Goal: Task Accomplishment & Management: Manage account settings

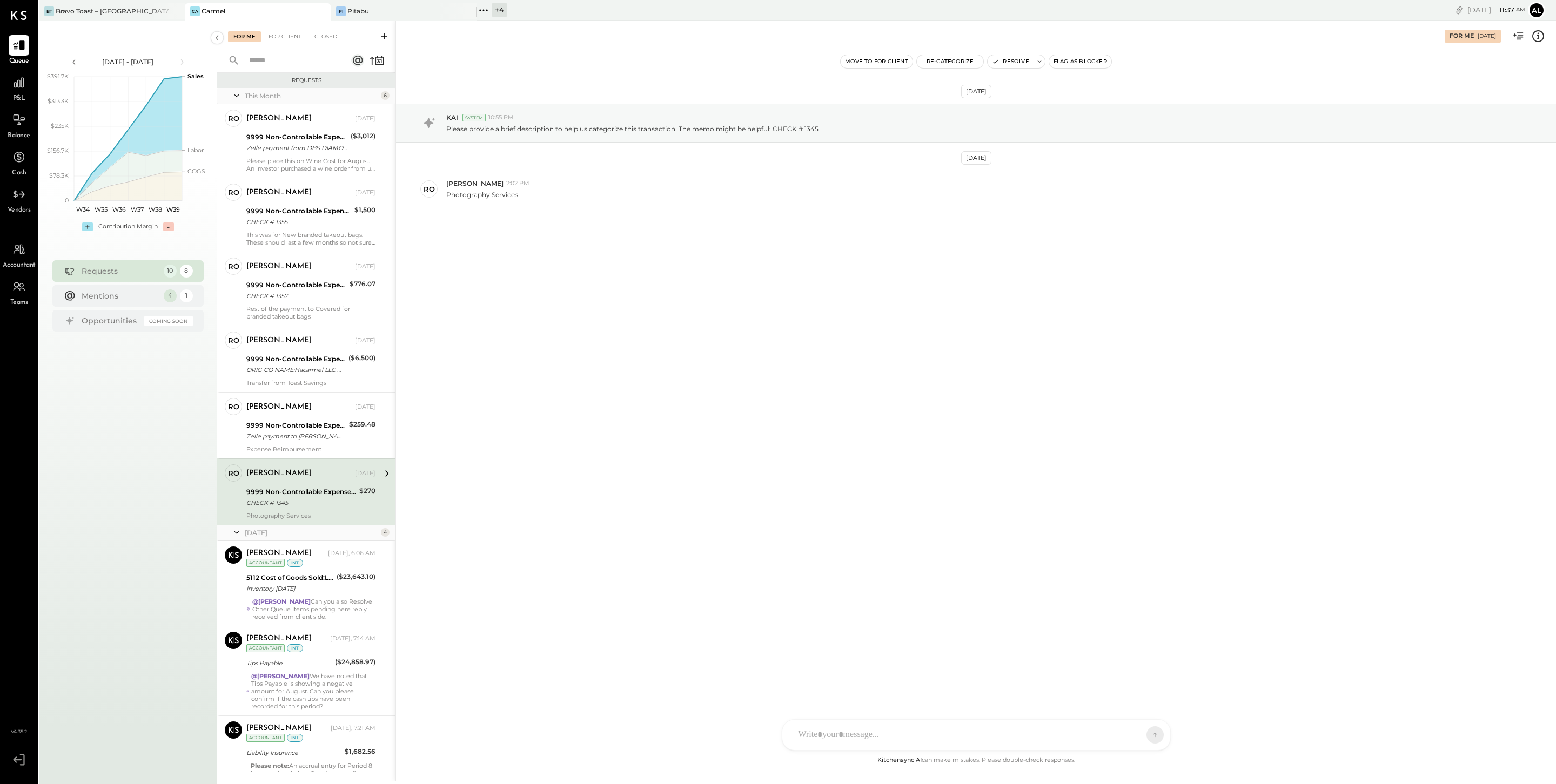
scroll to position [162, 0]
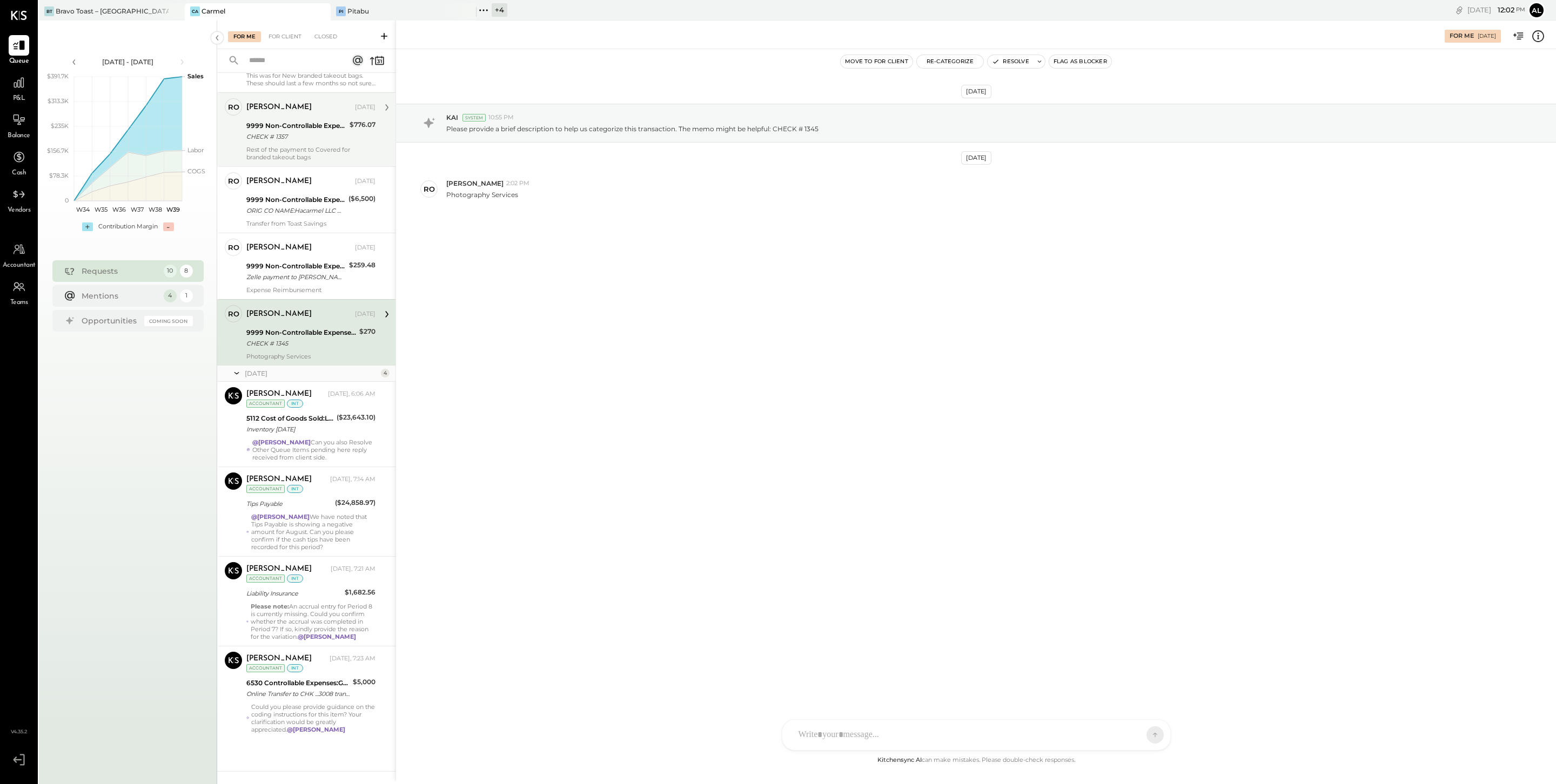
click at [294, 140] on div "[PERSON_NAME] [DATE] 9999 Non-Controllable Expenses:Other Income and Expenses:T…" at bounding box center [311, 130] width 129 height 63
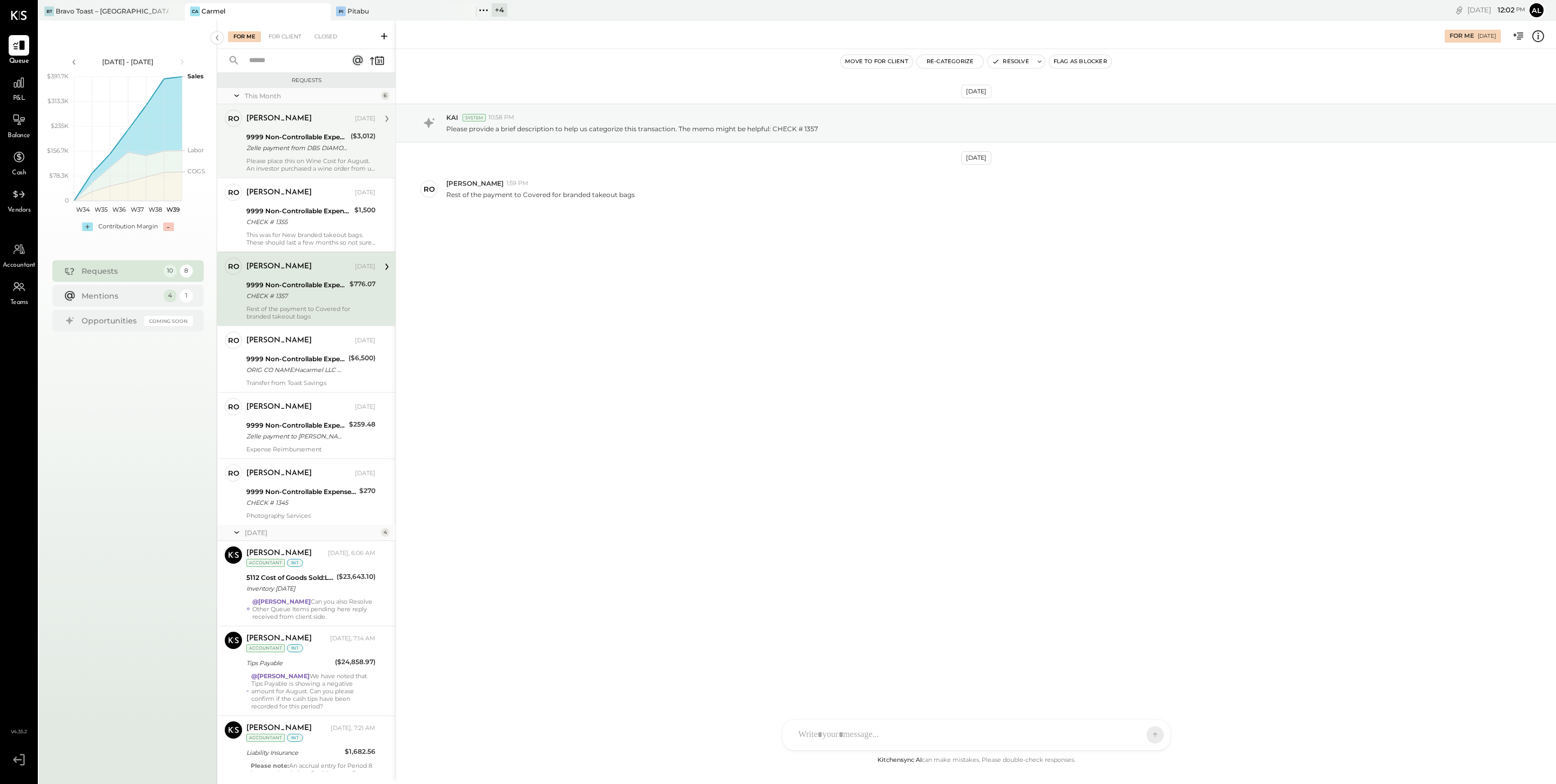
click at [296, 144] on div "Zelle payment from DBS DIAMONDS INC BAChfpv9ez42" at bounding box center [296, 148] width 101 height 11
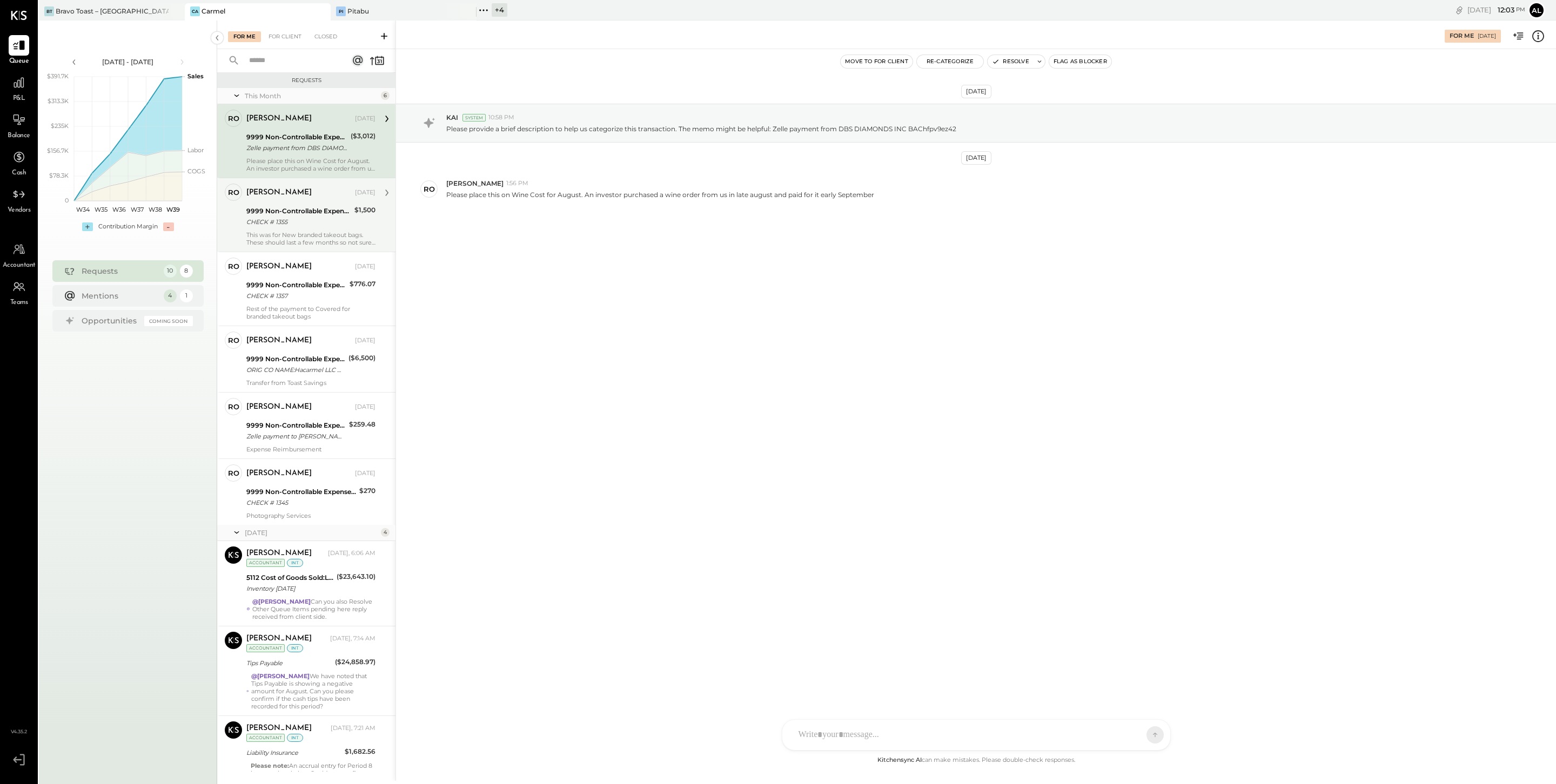
click at [294, 223] on div "CHECK # 1355" at bounding box center [298, 222] width 105 height 11
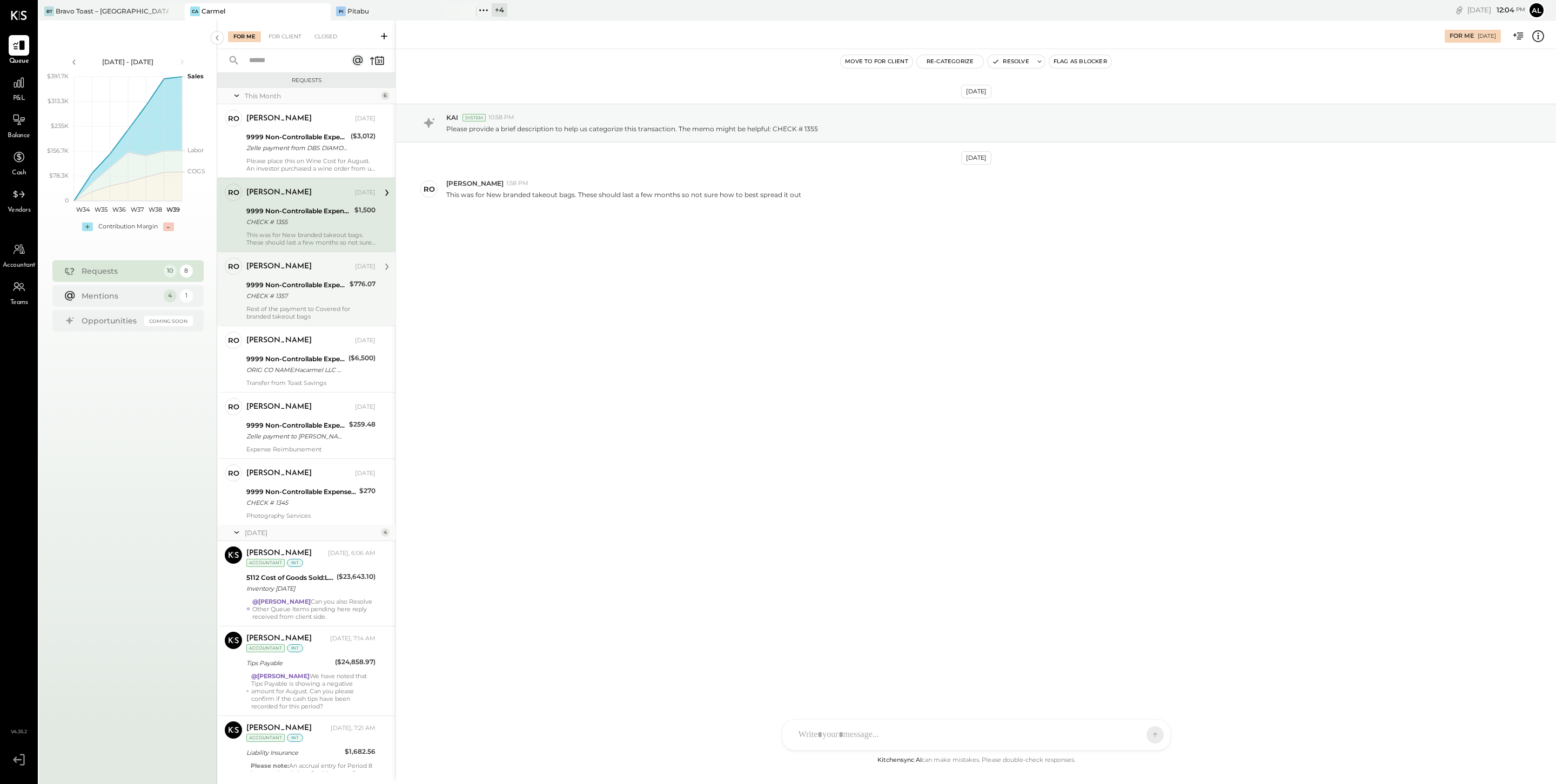
click at [312, 266] on div "[PERSON_NAME]" at bounding box center [299, 266] width 107 height 11
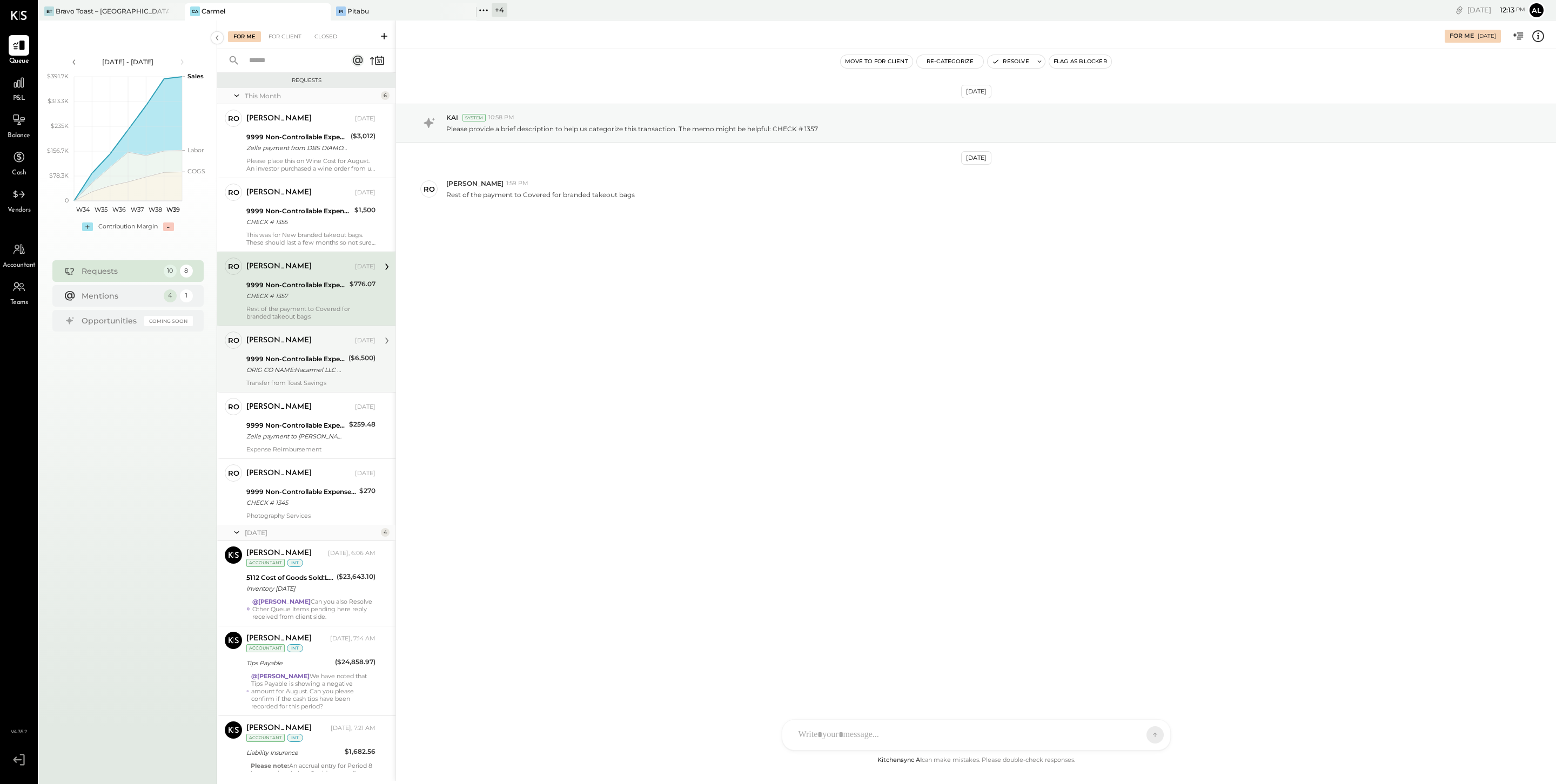
click at [297, 361] on div "9999 Non-Controllable Expenses:Other Income and Expenses:To Be Classified" at bounding box center [295, 359] width 99 height 11
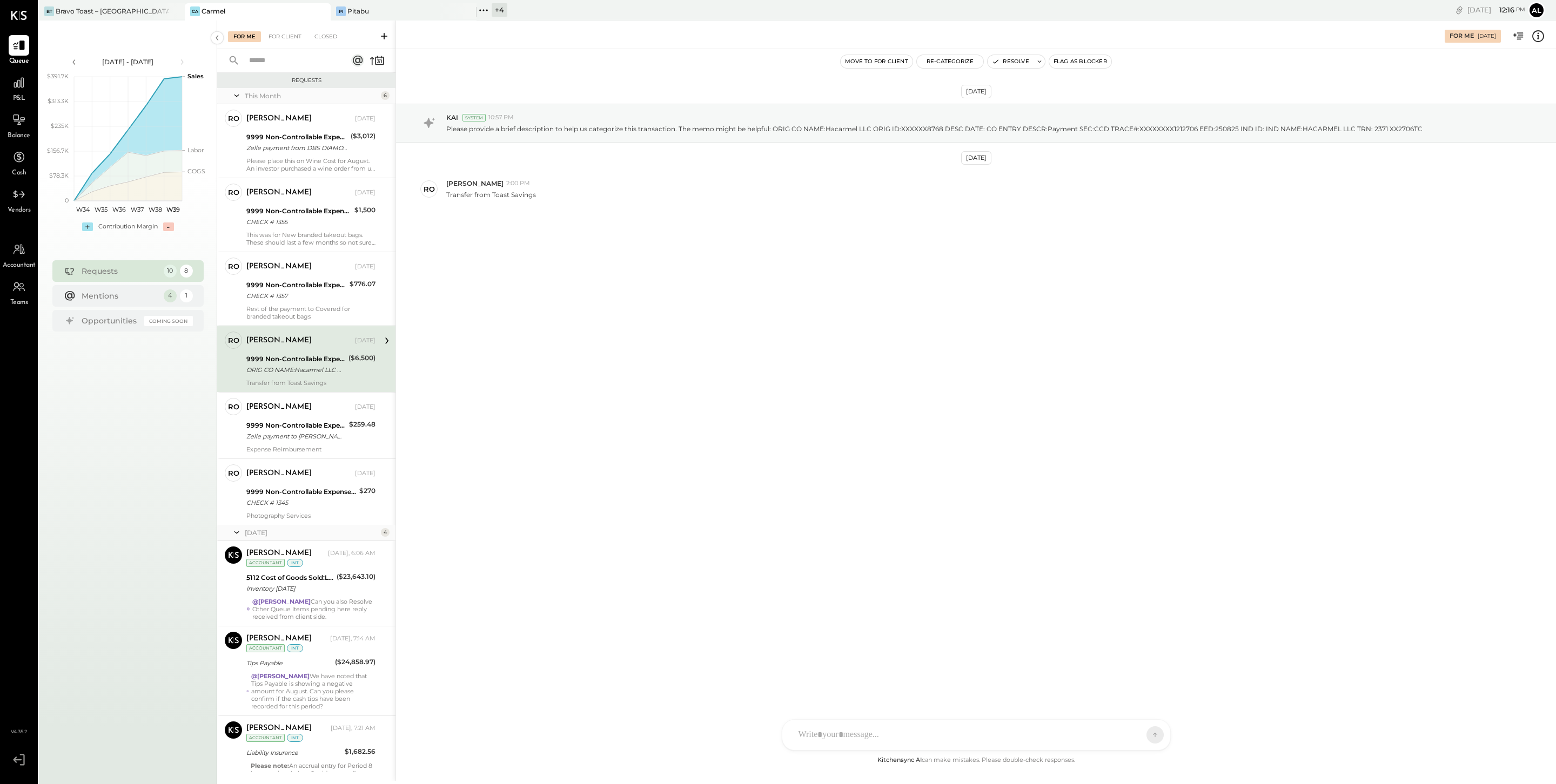
click at [1542, 39] on icon at bounding box center [1538, 36] width 12 height 12
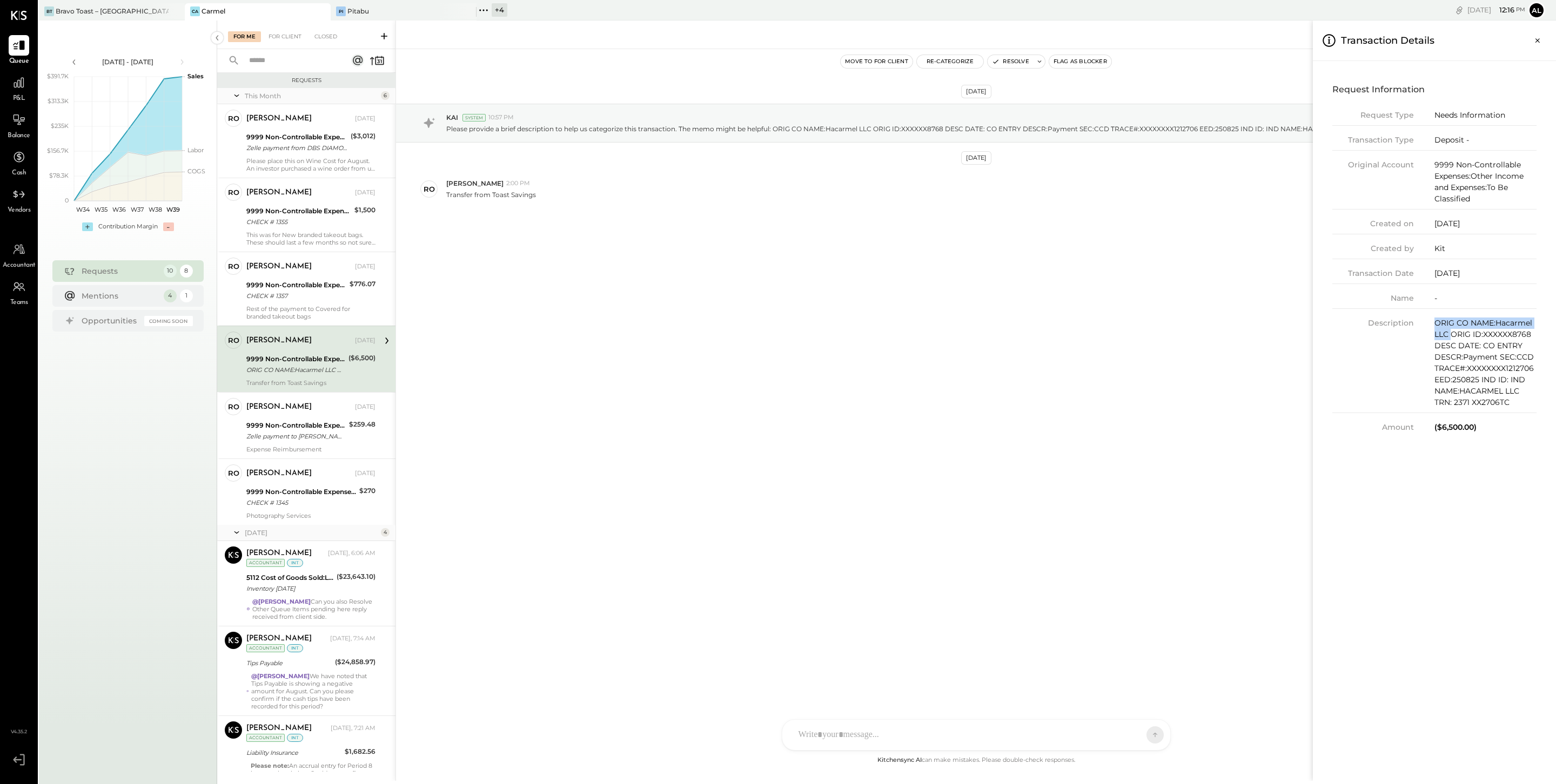
drag, startPoint x: 1436, startPoint y: 326, endPoint x: 1449, endPoint y: 335, distance: 15.8
click at [1449, 336] on div "ORIG CO NAME:Hacarmel LLC ORIG ID:XXXXXX8768 DESC DATE: CO ENTRY DESCR:Payment …" at bounding box center [1486, 363] width 102 height 91
copy div "ORIG CO NAME:Hacarmel LLC"
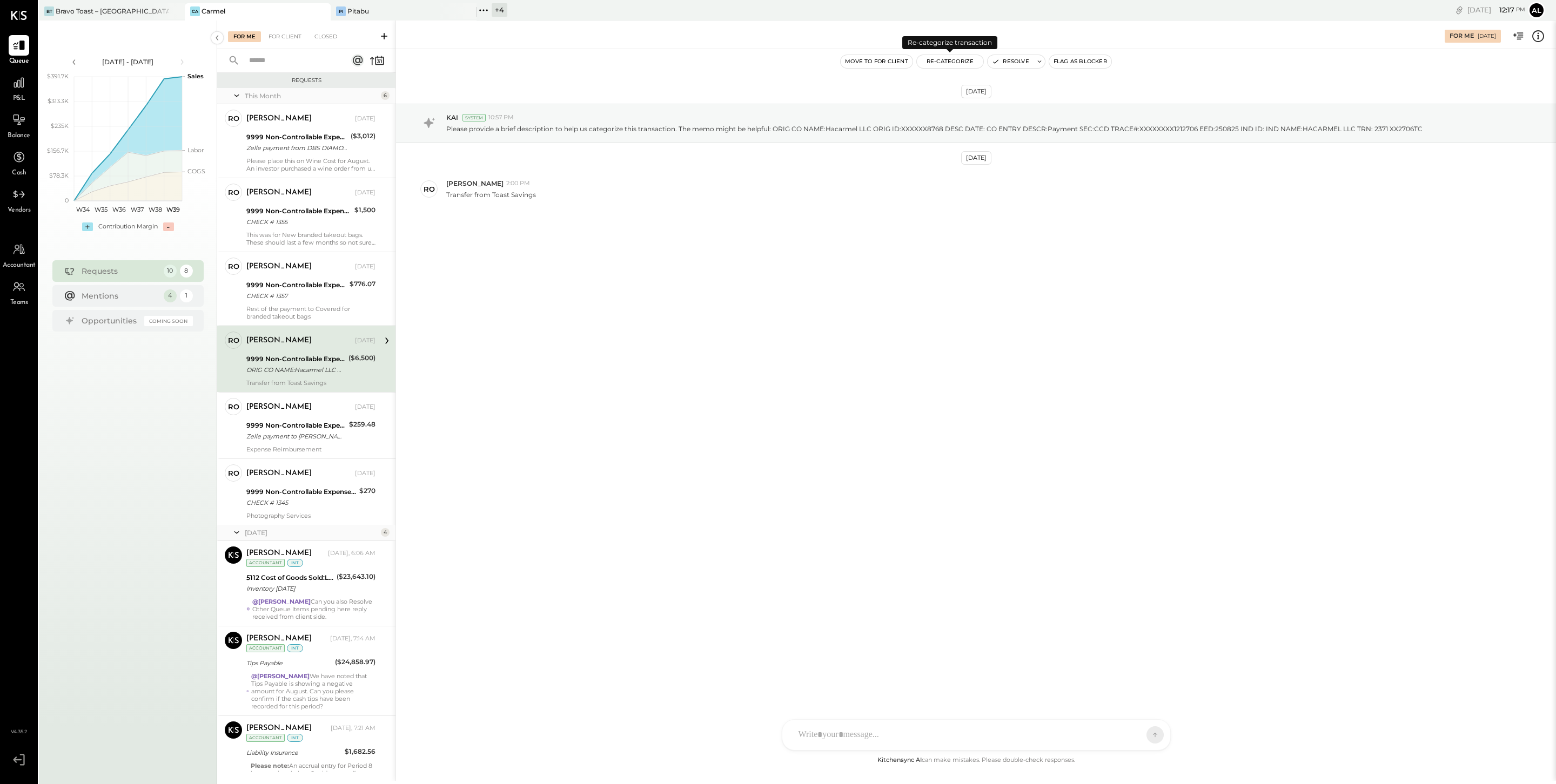
click at [951, 63] on div "For Me For Client Closed Requests This Month 6 ro [PERSON_NAME] Owner [PERSON_N…" at bounding box center [886, 401] width 1339 height 761
click at [939, 63] on button "Re-Categorize" at bounding box center [951, 61] width 67 height 13
click at [965, 105] on span "Loading..." at bounding box center [1011, 103] width 174 height 11
click at [1004, 108] on div at bounding box center [1000, 108] width 142 height 13
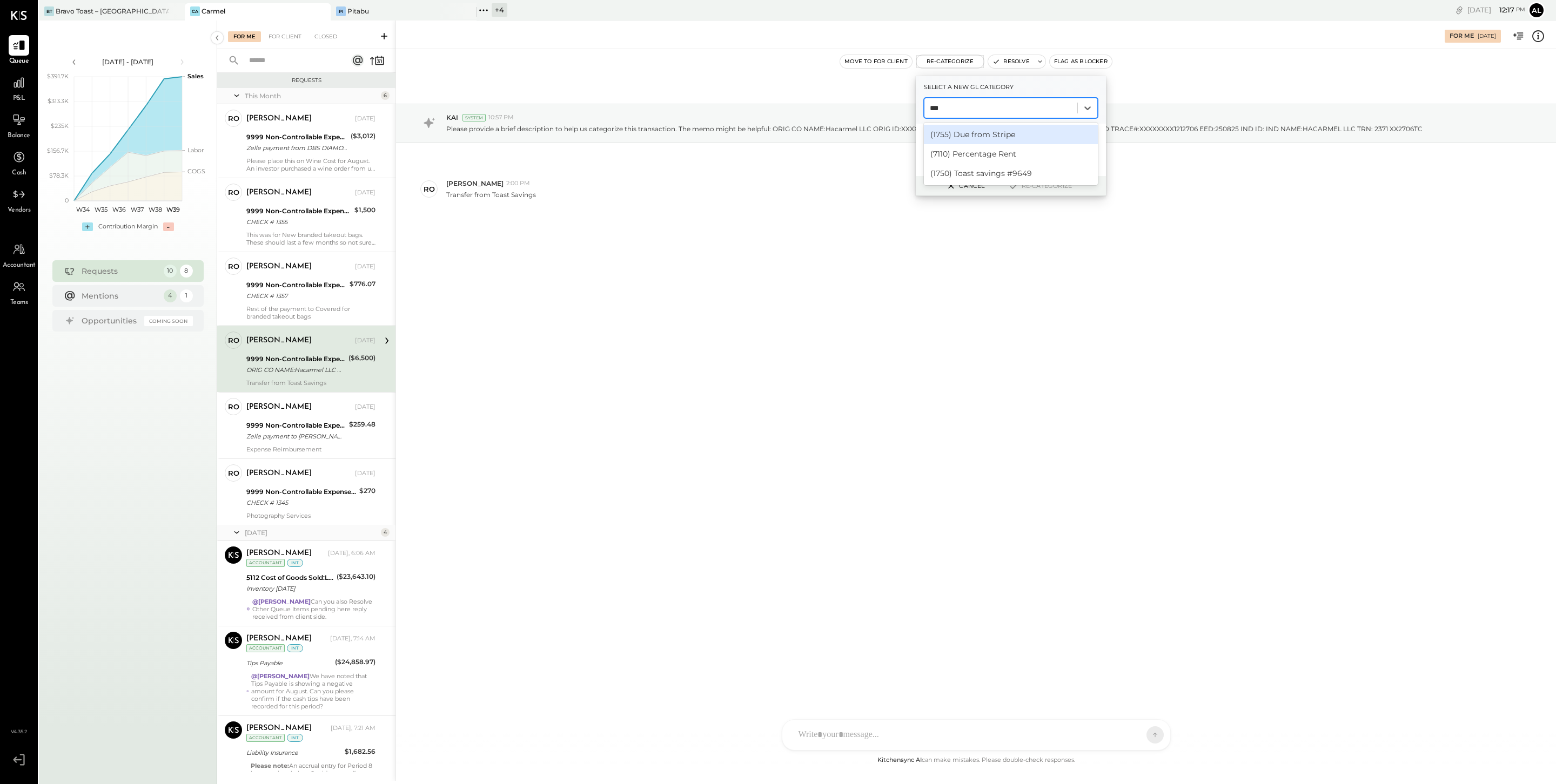
type input "****"
click at [1015, 136] on div "(1750) Toast savings #9649" at bounding box center [1011, 135] width 174 height 20
click at [1046, 184] on button "Re-Categorize" at bounding box center [1040, 185] width 71 height 13
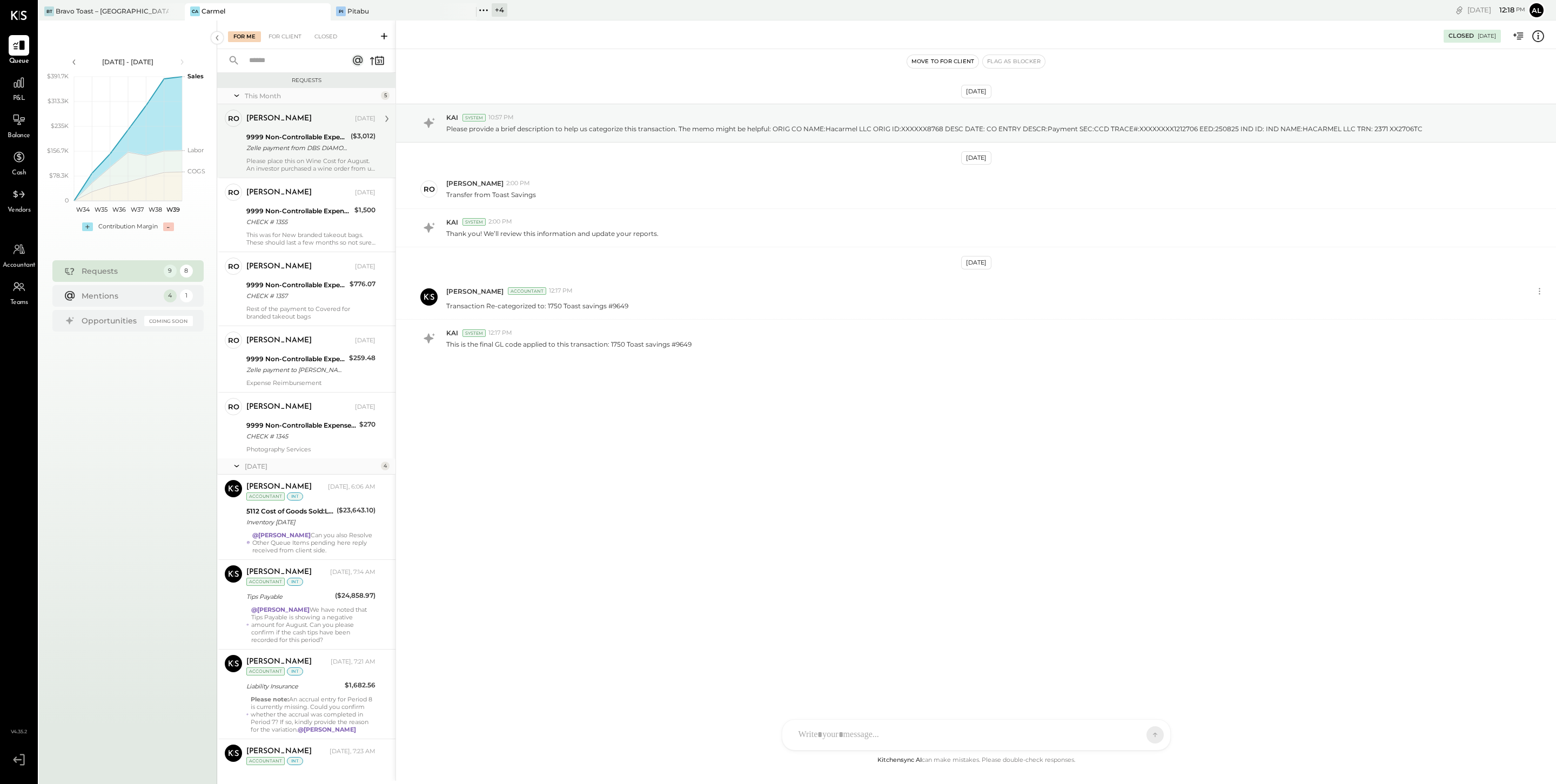
click at [300, 151] on div "Zelle payment from DBS DIAMONDS INC BAChfpv9ez42" at bounding box center [296, 148] width 101 height 11
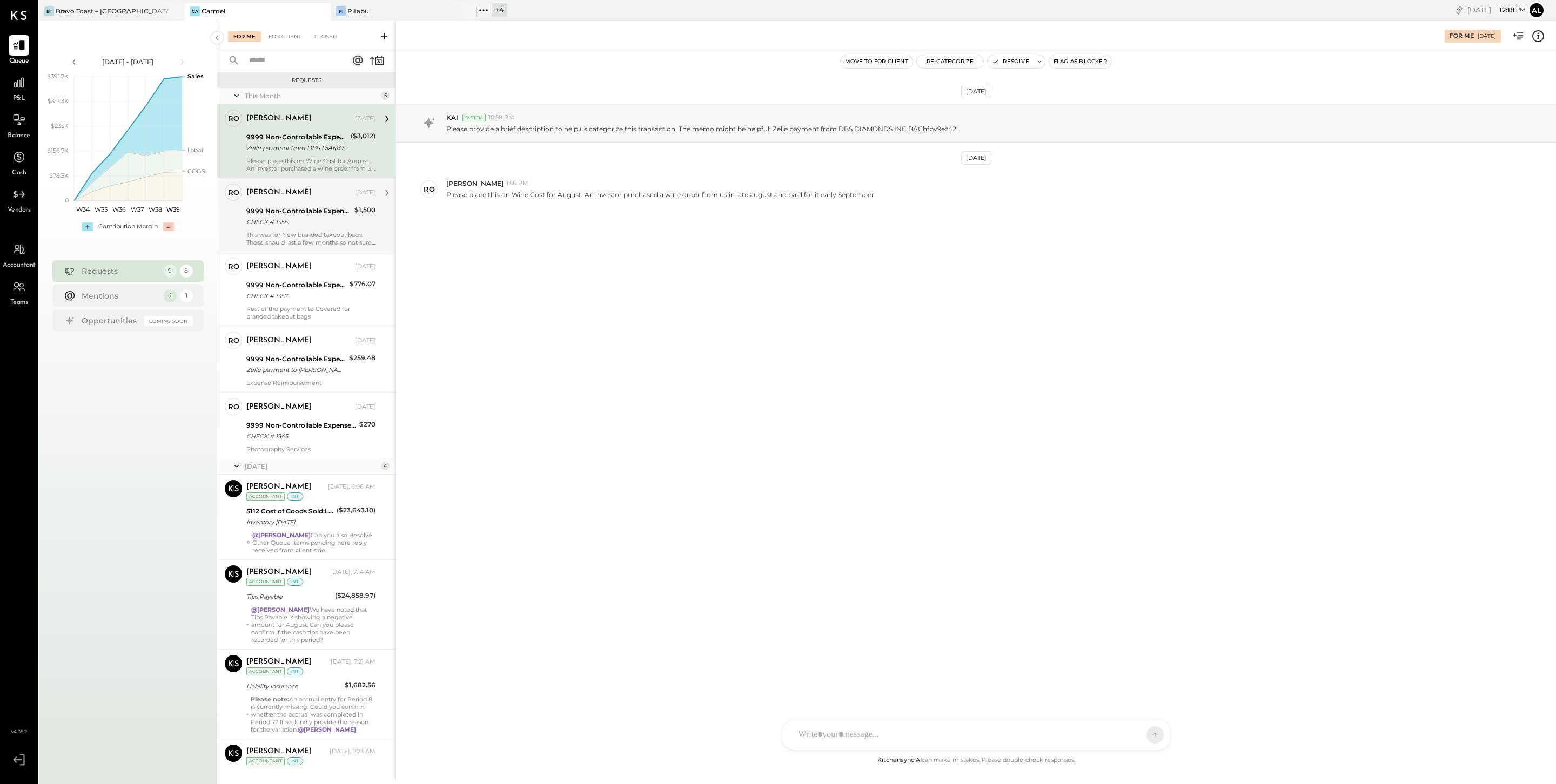
click at [298, 206] on div "9999 Non-Controllable Expenses:Other Income and Expenses:To Be Classified" at bounding box center [298, 211] width 105 height 11
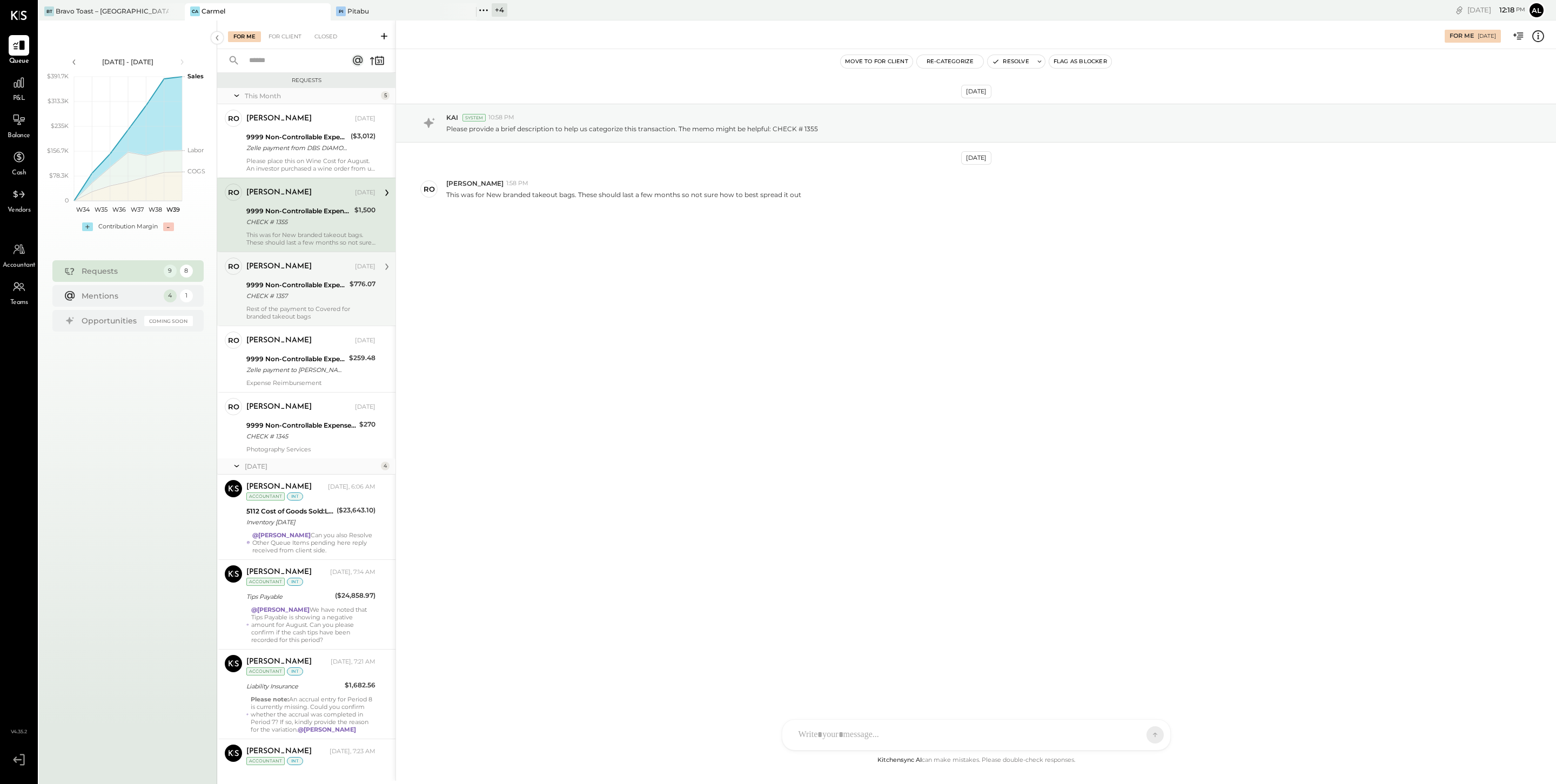
click at [296, 300] on div "CHECK # 1357" at bounding box center [296, 295] width 100 height 11
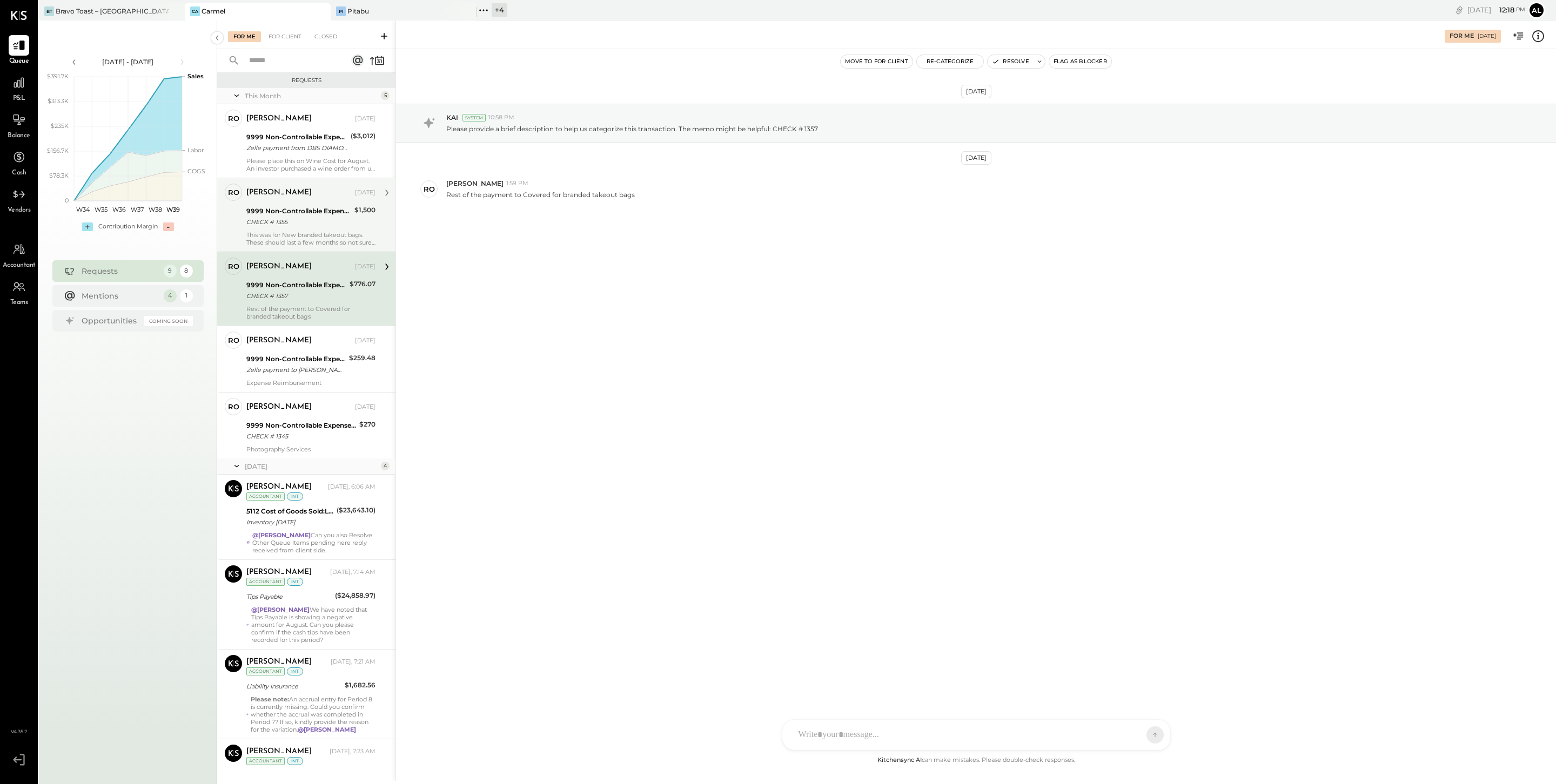
click at [315, 246] on div "ro [PERSON_NAME] Owner [PERSON_NAME] [DATE] 9999 Non-Controllable Expenses:Othe…" at bounding box center [306, 215] width 178 height 74
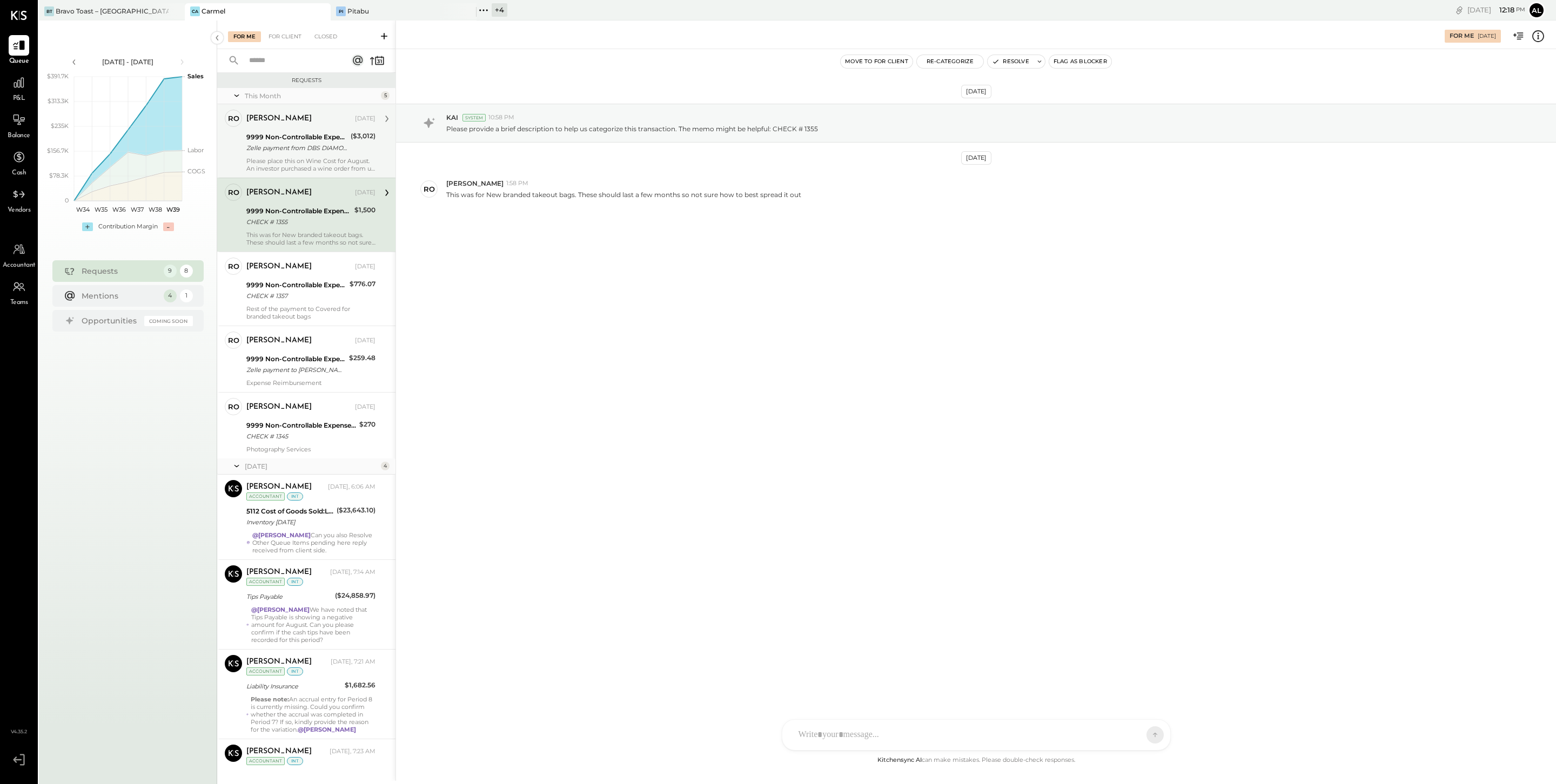
click at [317, 156] on div "[PERSON_NAME] [DATE] 9999 Non-Controllable Expenses:Other Income and Expenses:T…" at bounding box center [311, 141] width 129 height 63
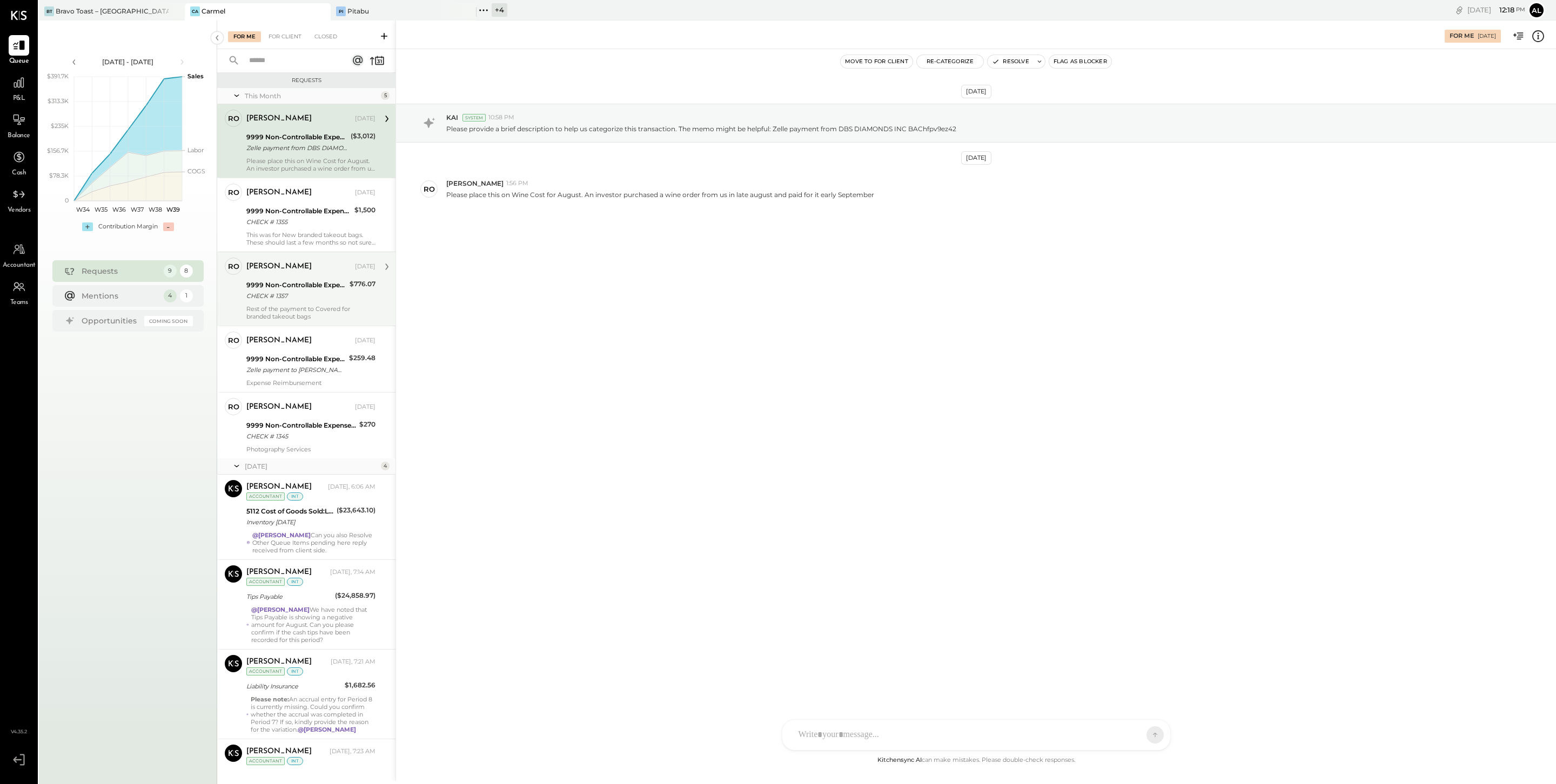
click at [327, 301] on div "CHECK # 1357" at bounding box center [296, 295] width 100 height 11
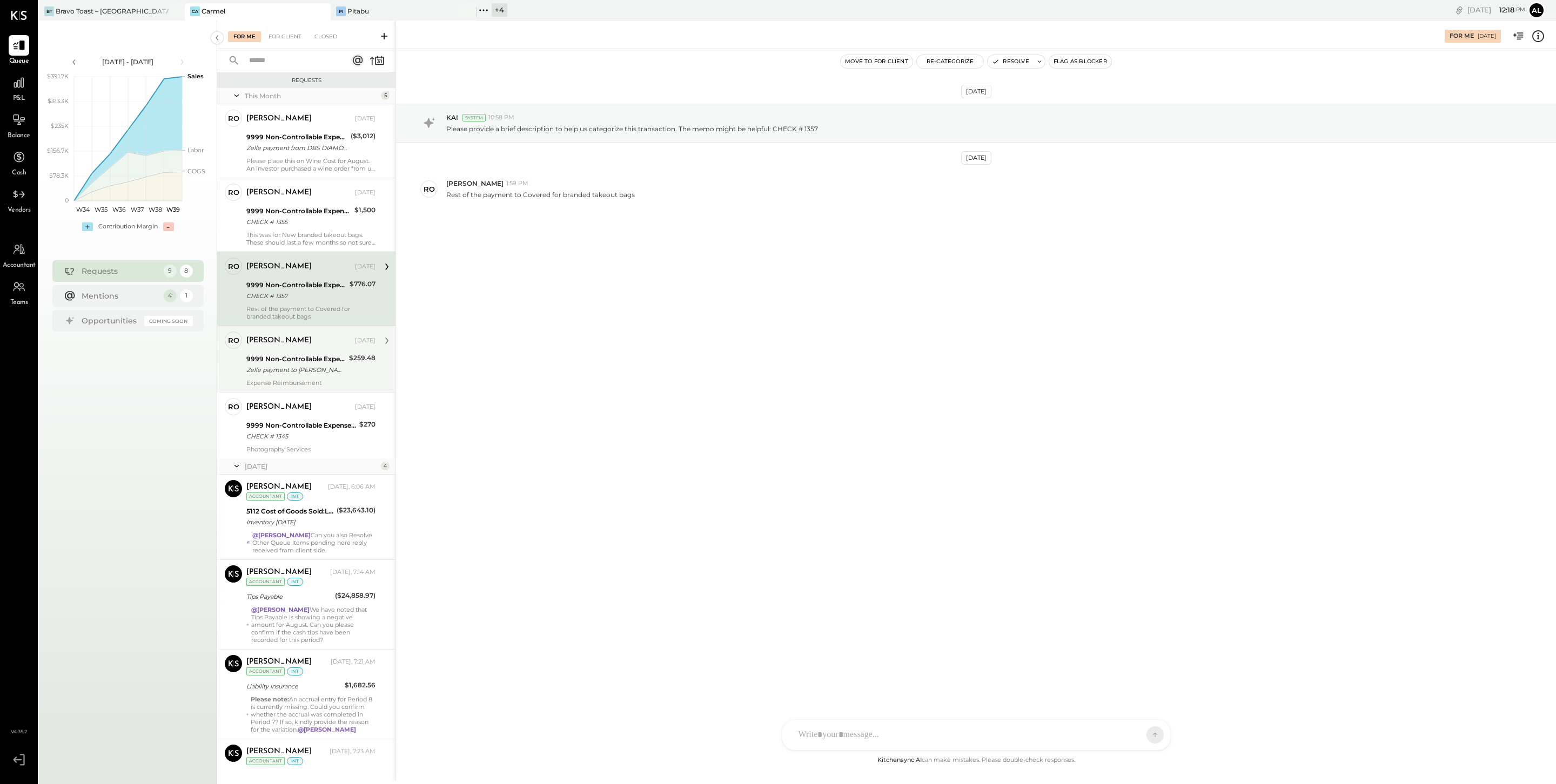
click at [317, 362] on div "9999 Non-Controllable Expenses:Other Income and Expenses:To Be Classified" at bounding box center [296, 359] width 100 height 11
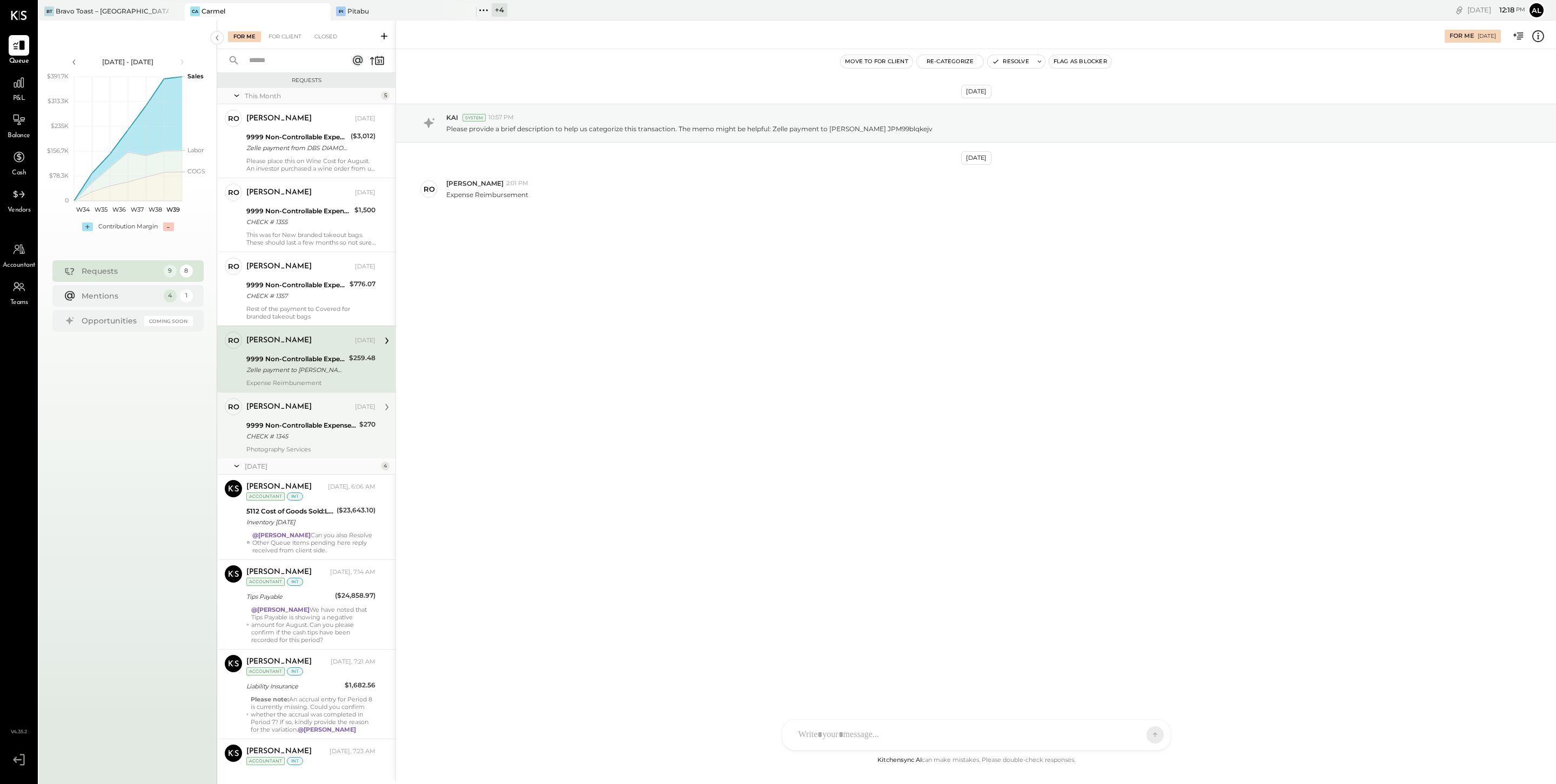
click at [312, 426] on div "9999 Non-Controllable Expenses:Other Income and Expenses:To Be Classified" at bounding box center [301, 425] width 110 height 11
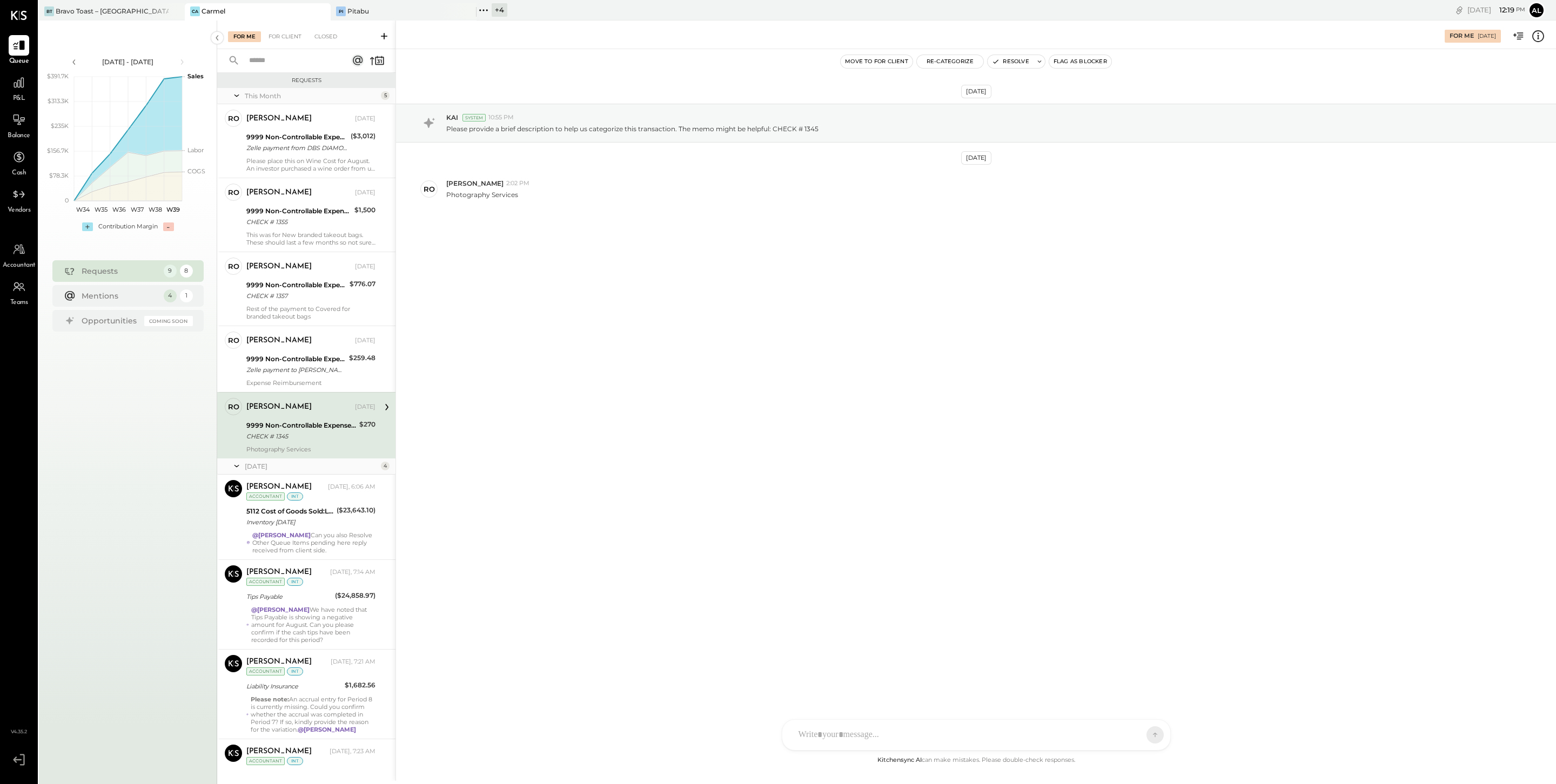
click at [1547, 37] on div "For Me [DATE]" at bounding box center [976, 34] width 1160 height 22
click at [1537, 36] on icon at bounding box center [1538, 36] width 14 height 14
click at [1003, 55] on div "For Me For Client Closed Requests This Month 5 ro [PERSON_NAME] Owner [PERSON_N…" at bounding box center [886, 401] width 1339 height 761
click at [969, 63] on button "Re-Categorize" at bounding box center [951, 61] width 67 height 13
click at [973, 102] on div at bounding box center [1000, 108] width 142 height 13
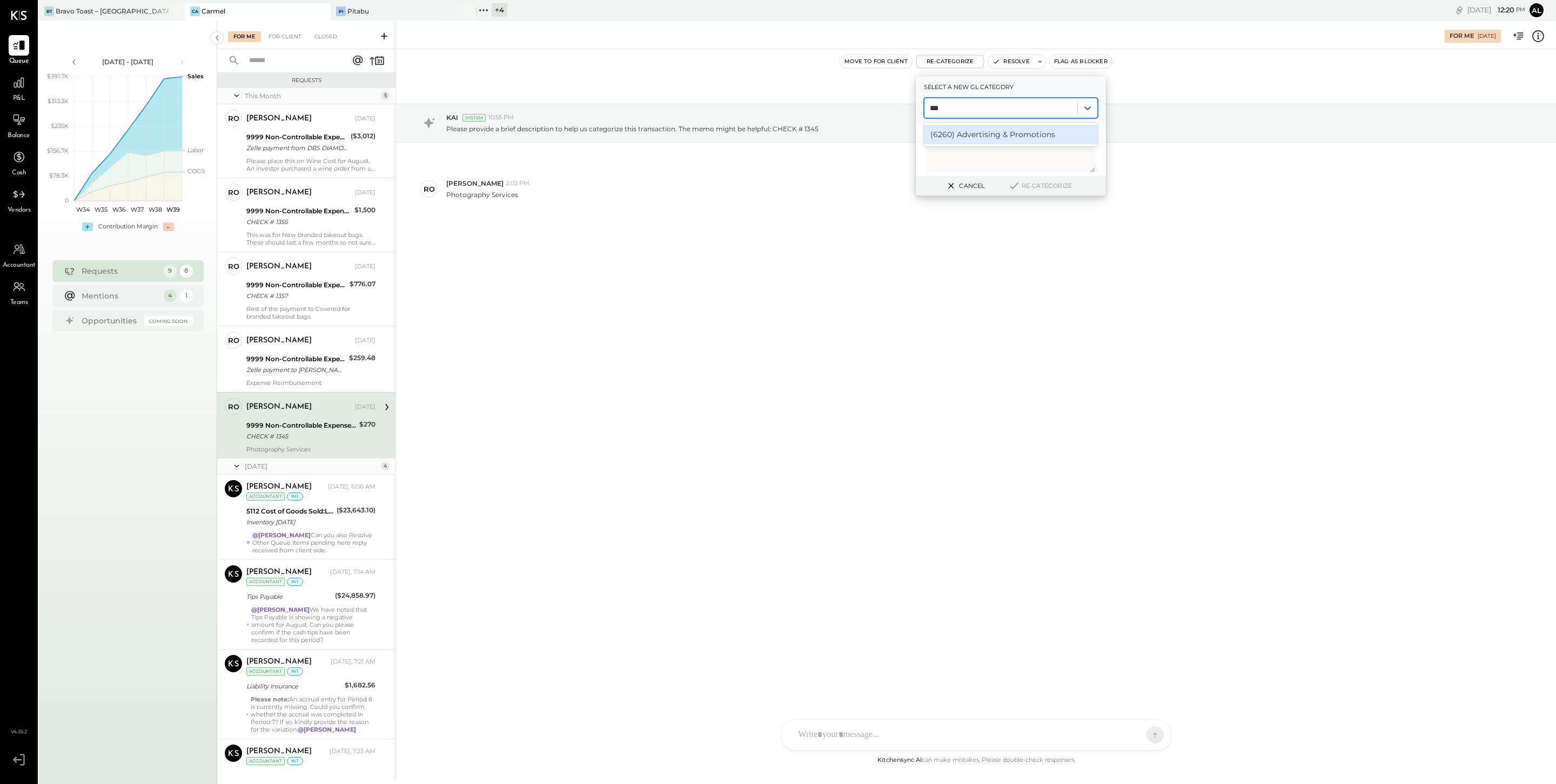
type input "****"
click at [990, 140] on div "(6260) Advertising & Promotions" at bounding box center [1011, 135] width 174 height 20
click at [1045, 182] on button "Re-Categorize" at bounding box center [1040, 185] width 71 height 13
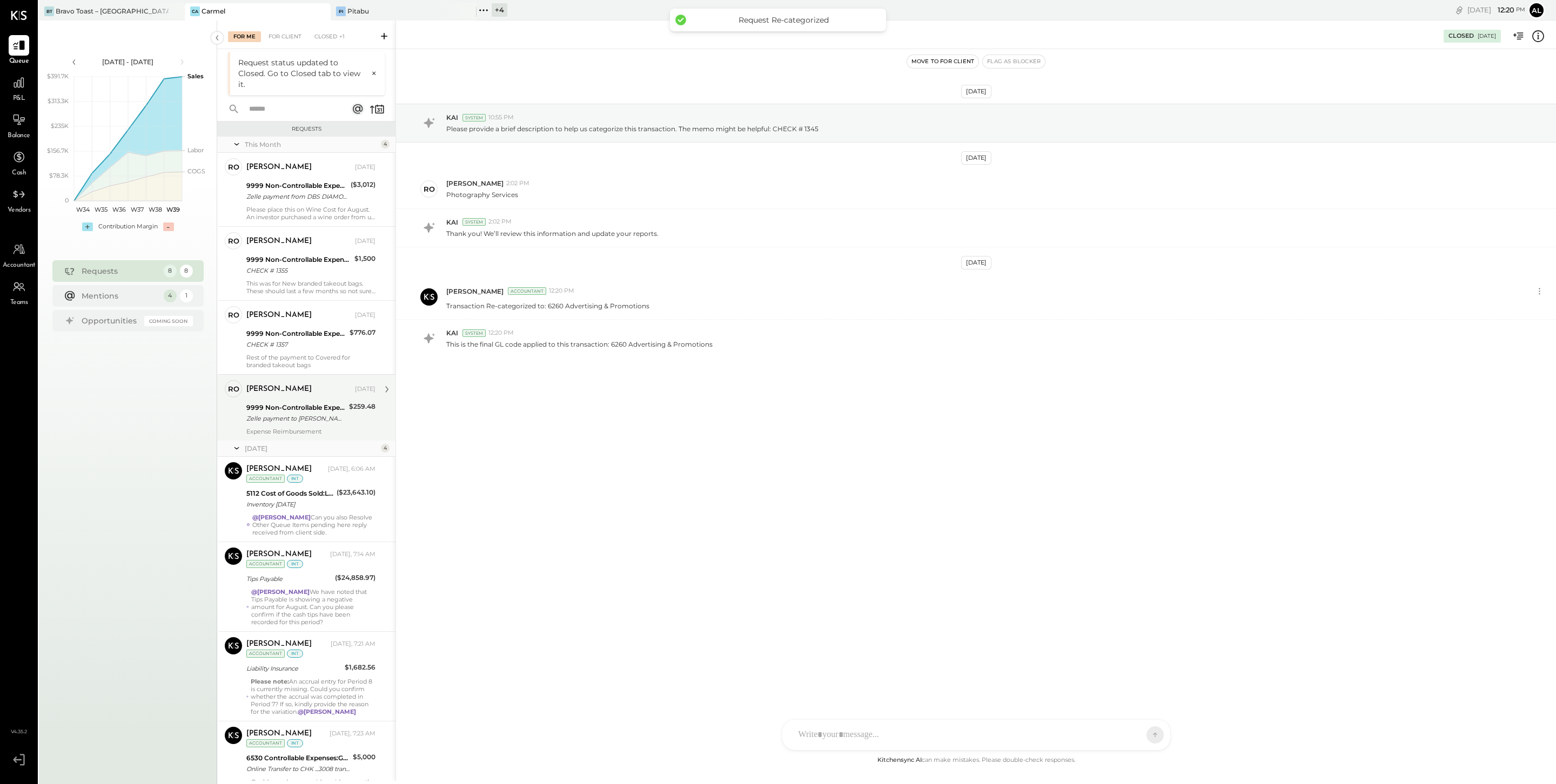
click at [292, 423] on div "Zelle payment to [PERSON_NAME] JPM99blqkejv" at bounding box center [296, 418] width 100 height 11
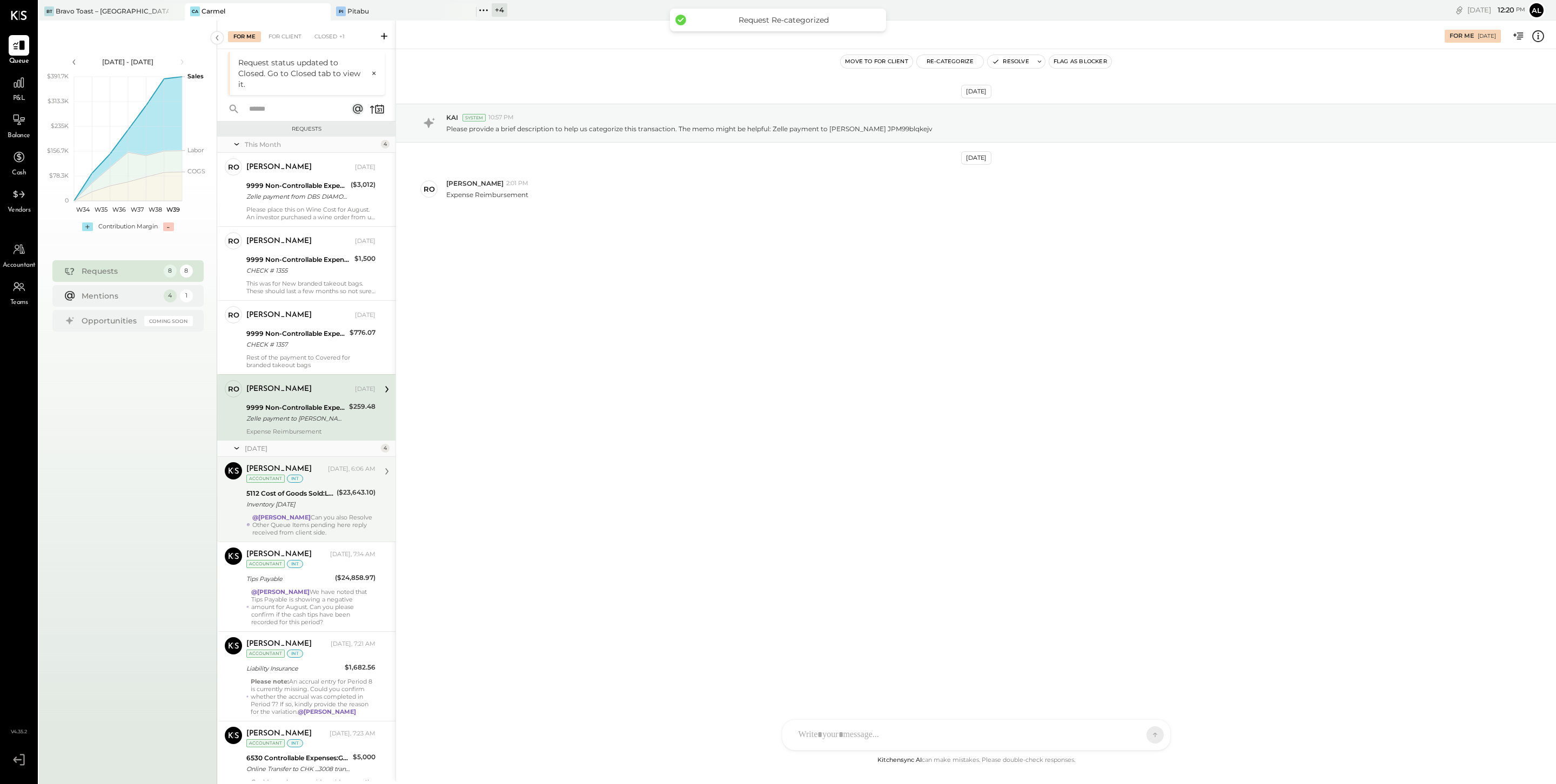
click at [297, 497] on div "5112 Cost of Goods Sold:Liquor Inventory Adjustment" at bounding box center [289, 493] width 87 height 11
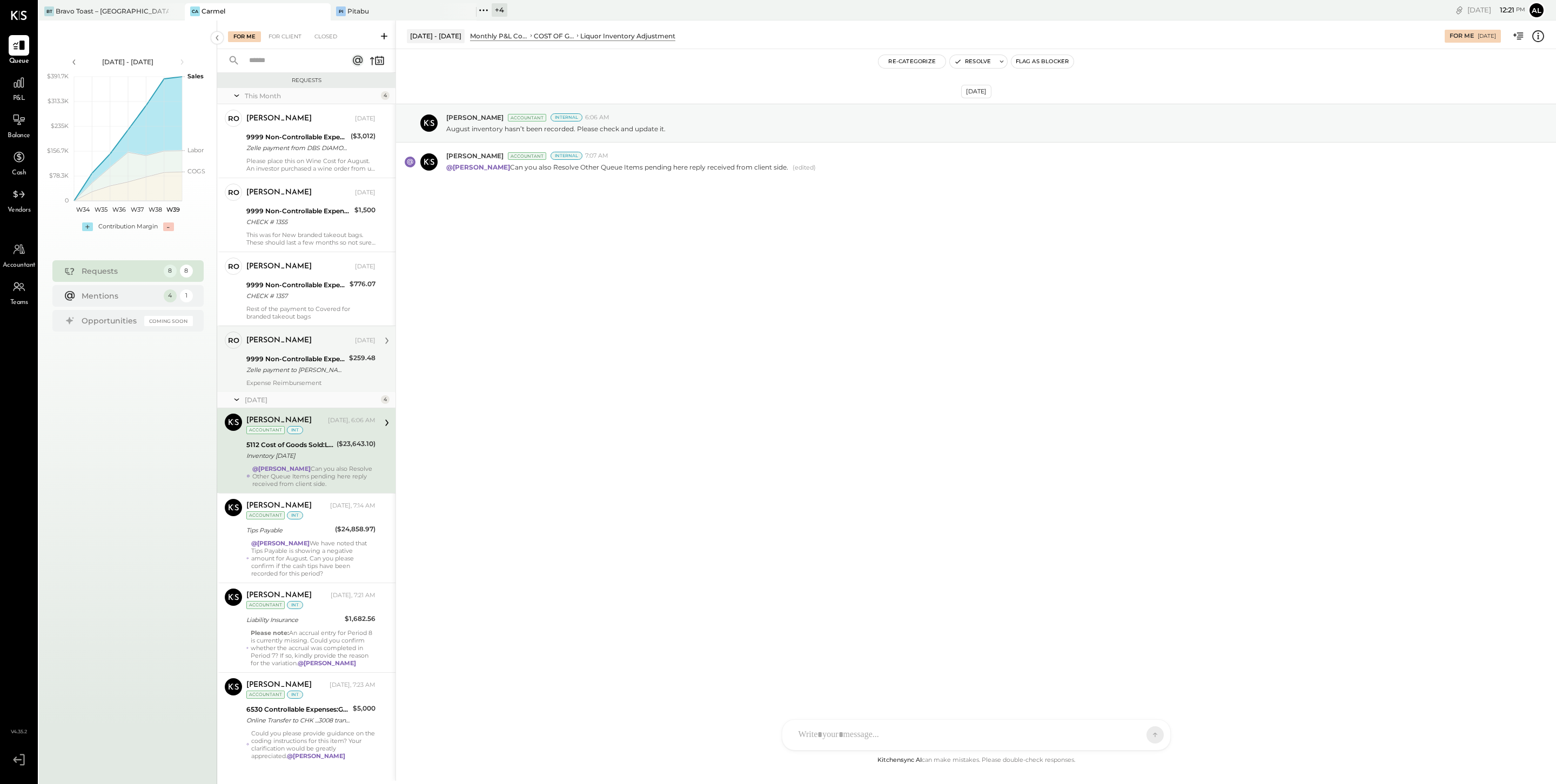
click at [279, 390] on div "ro [PERSON_NAME] Owner [PERSON_NAME] [DATE] 9999 Non-Controllable Expenses:Othe…" at bounding box center [306, 359] width 178 height 66
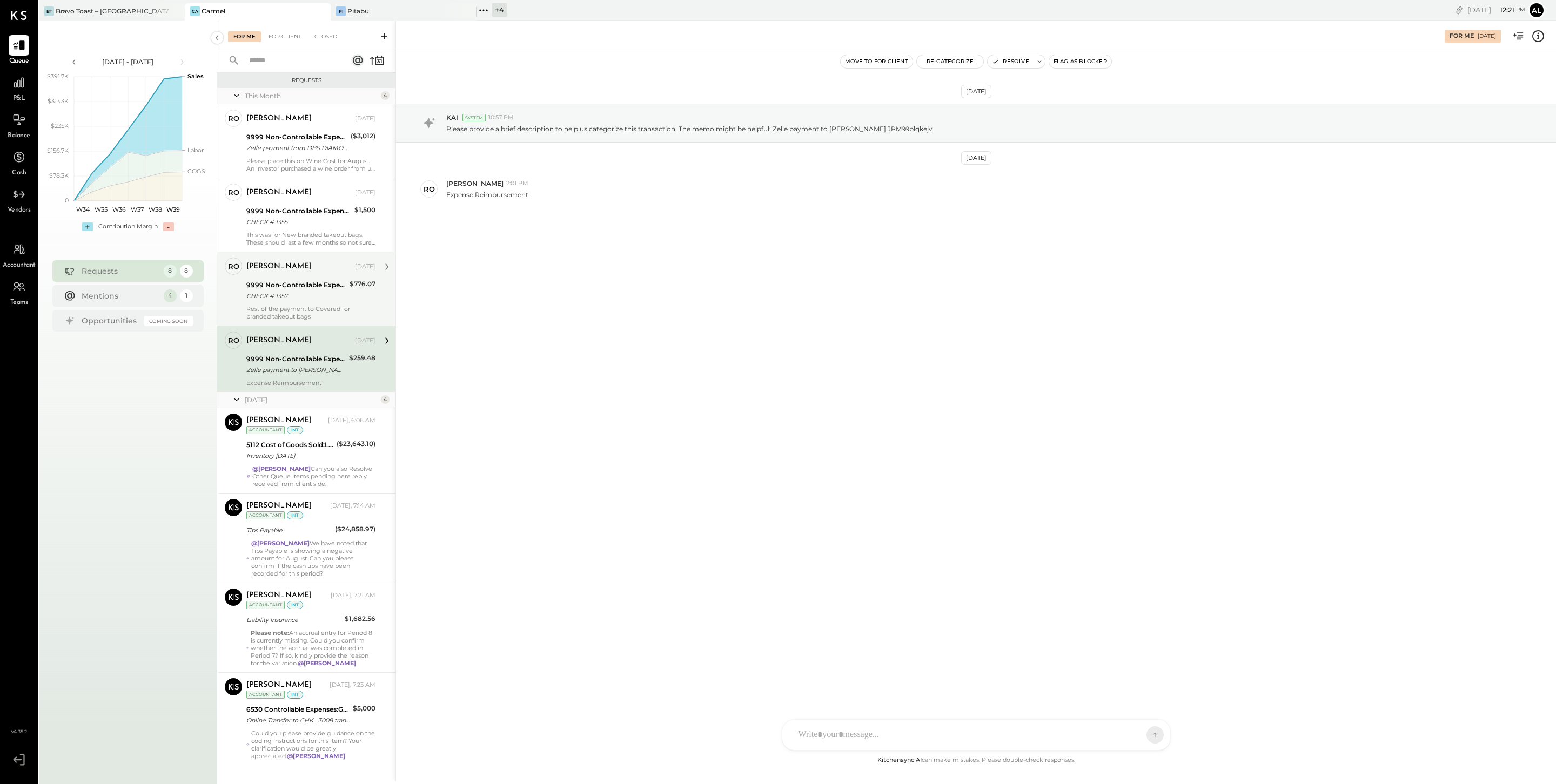
click at [293, 305] on div "Rest of the payment to Covered for branded takeout bags" at bounding box center [311, 312] width 129 height 15
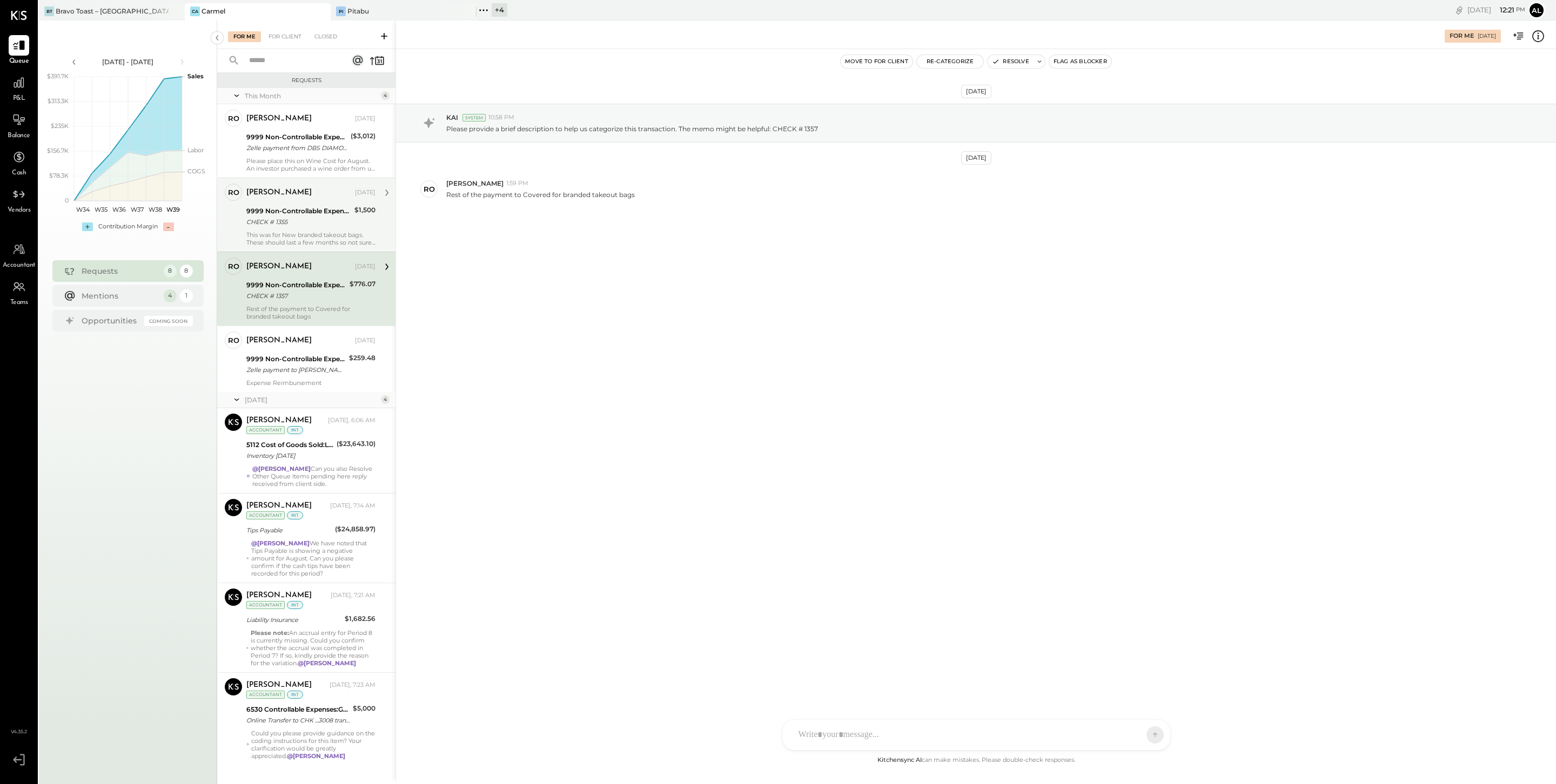
click at [311, 222] on div "CHECK # 1355" at bounding box center [298, 222] width 105 height 11
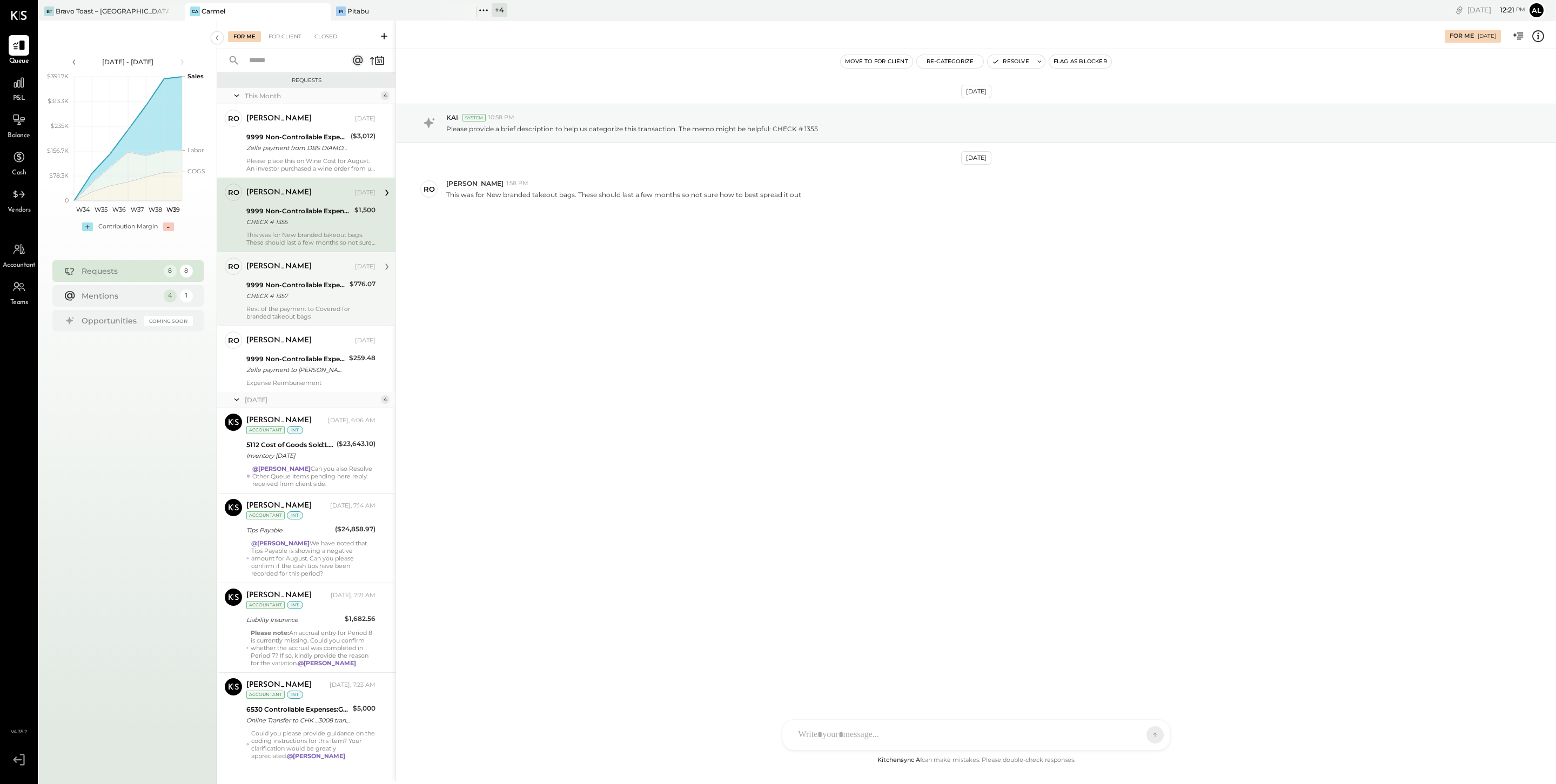
click at [293, 65] on input "text" at bounding box center [291, 61] width 98 height 18
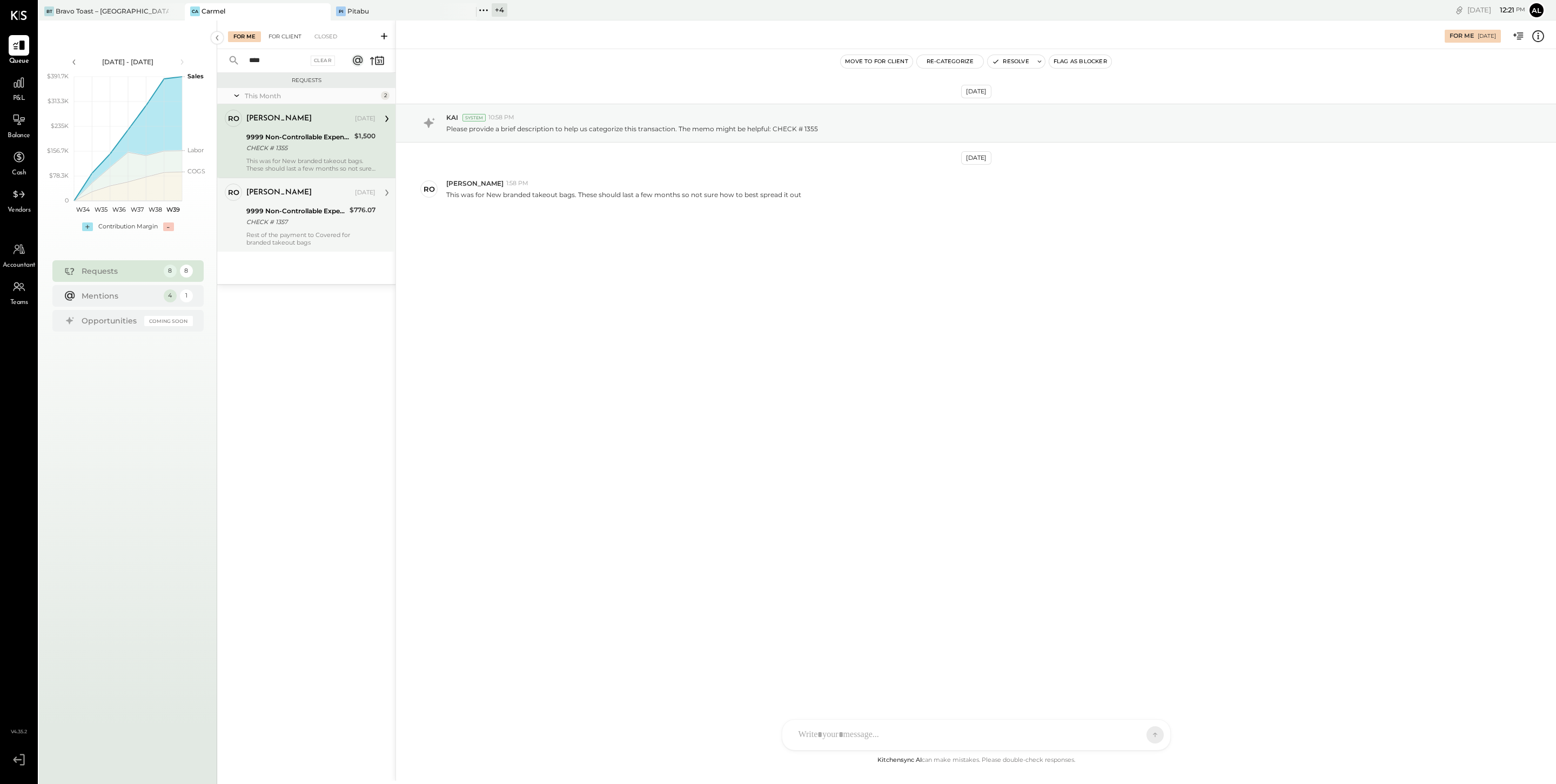
type input "****"
click at [285, 33] on div "For Client" at bounding box center [285, 36] width 44 height 11
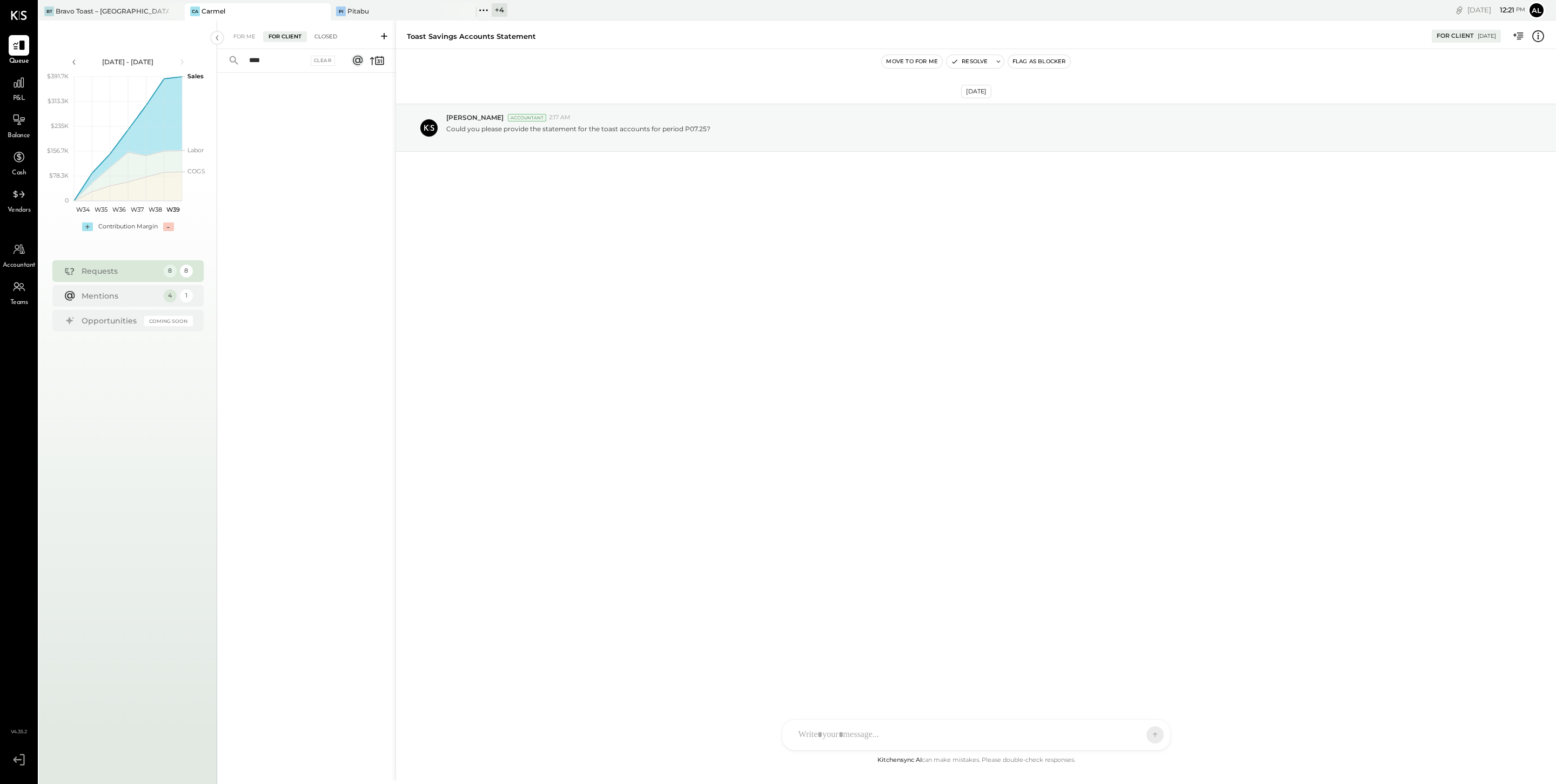
click at [328, 33] on div "Closed" at bounding box center [326, 36] width 33 height 11
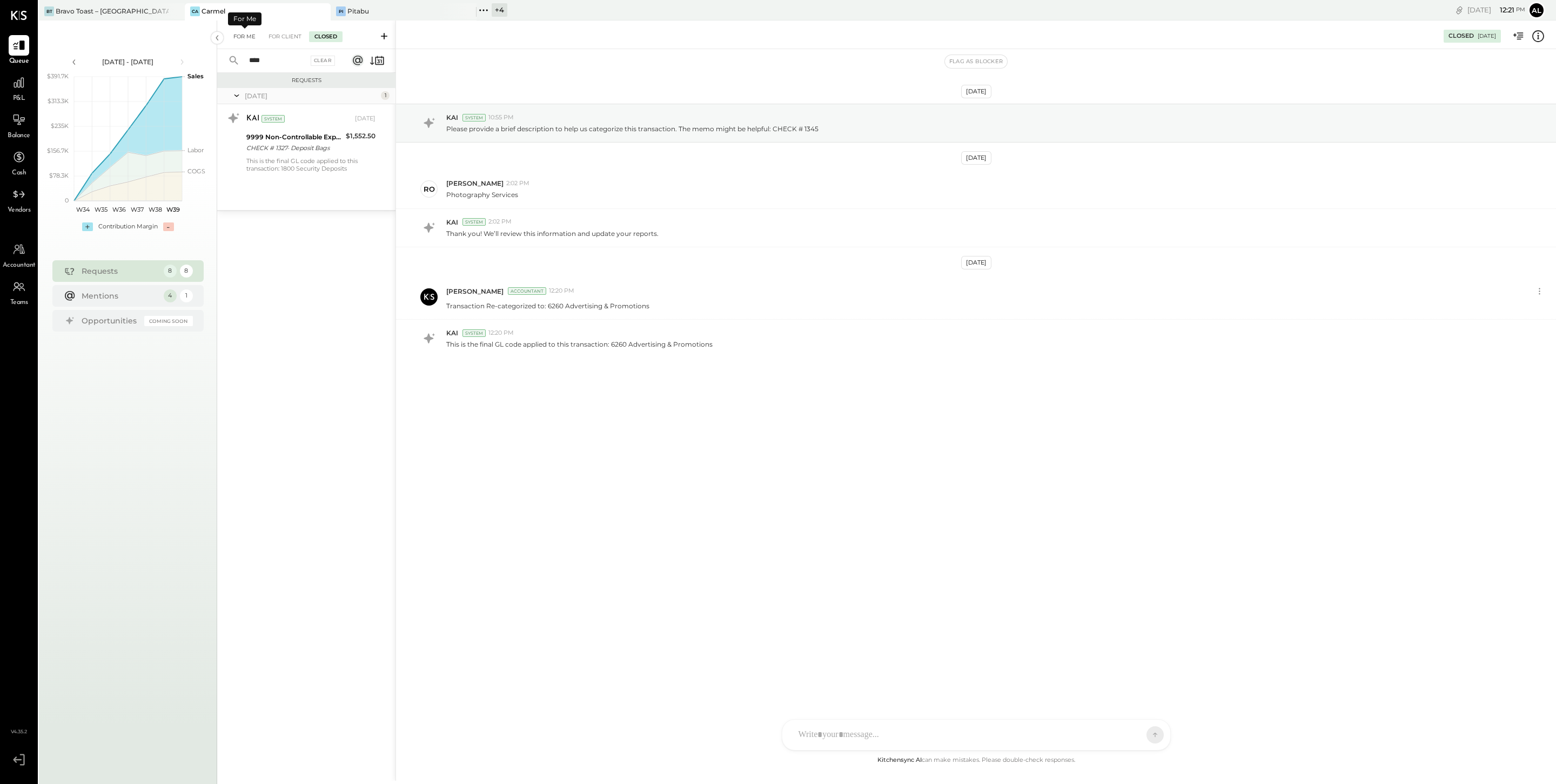
click at [249, 35] on div "For Me" at bounding box center [245, 36] width 33 height 11
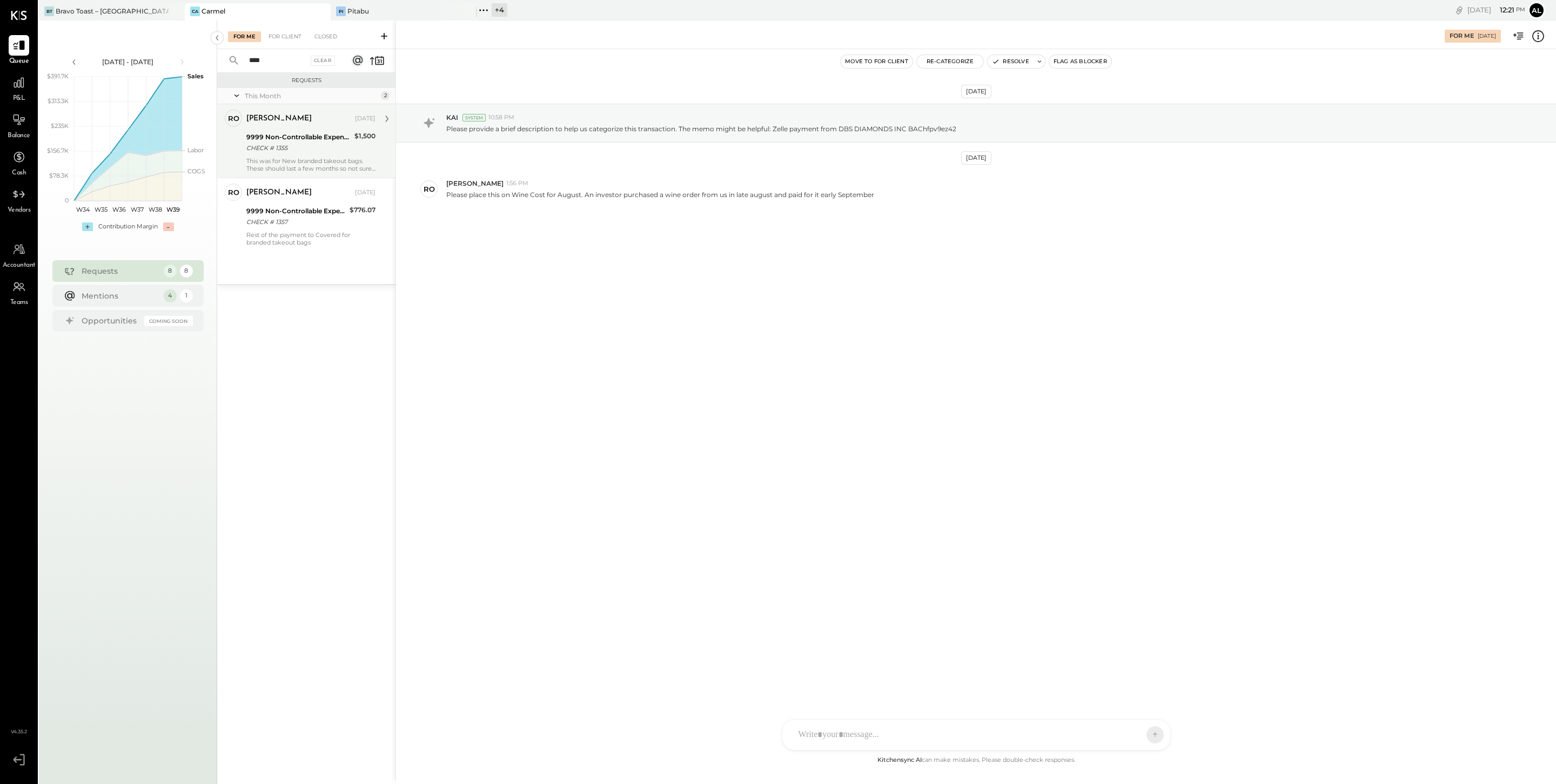
click at [313, 129] on div "[PERSON_NAME] [DATE] 9999 Non-Controllable Expenses:Other Income and Expenses:T…" at bounding box center [311, 141] width 129 height 63
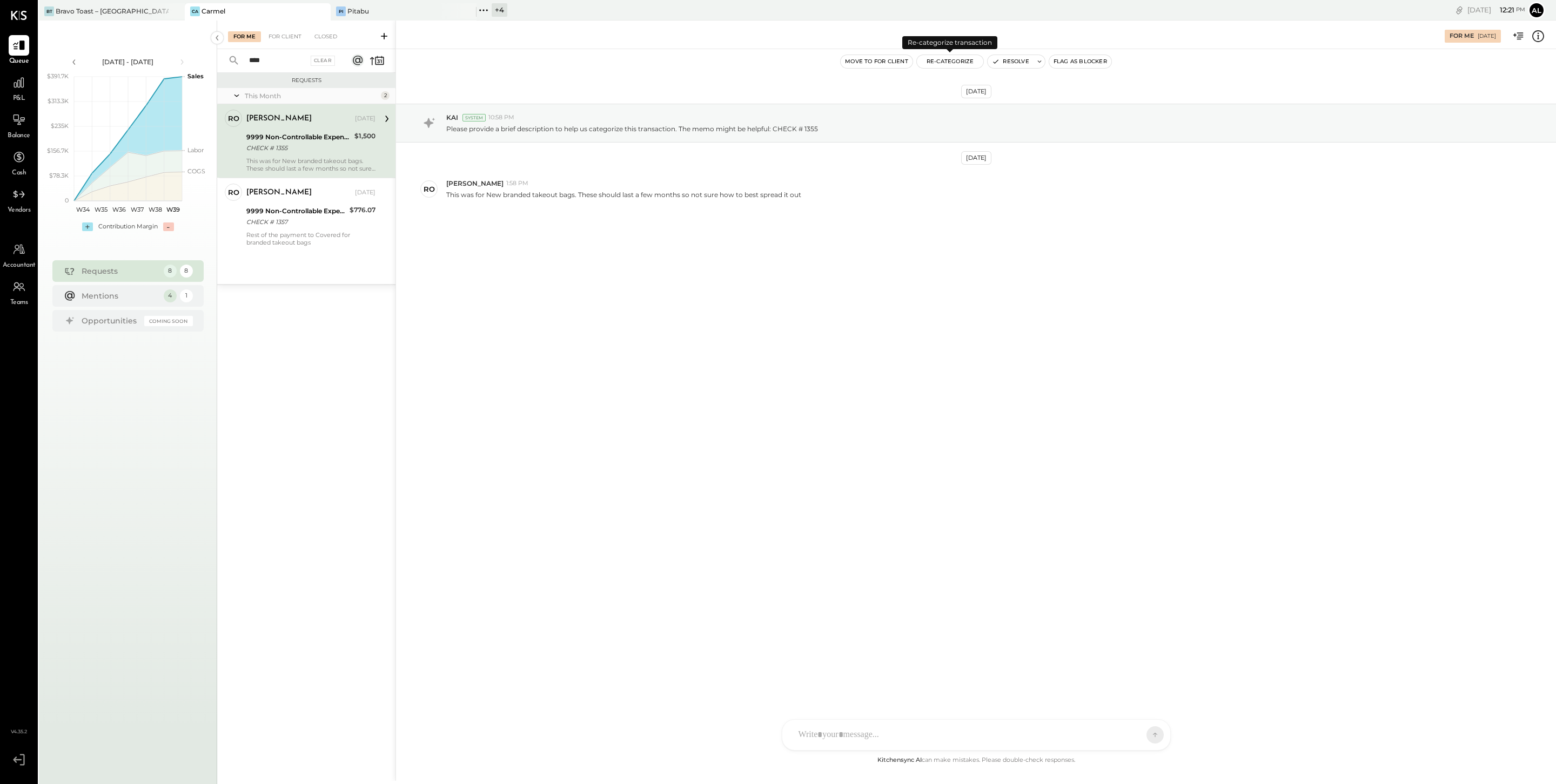
click at [945, 60] on button "Re-Categorize" at bounding box center [951, 61] width 67 height 13
click at [1010, 106] on div at bounding box center [1000, 108] width 142 height 13
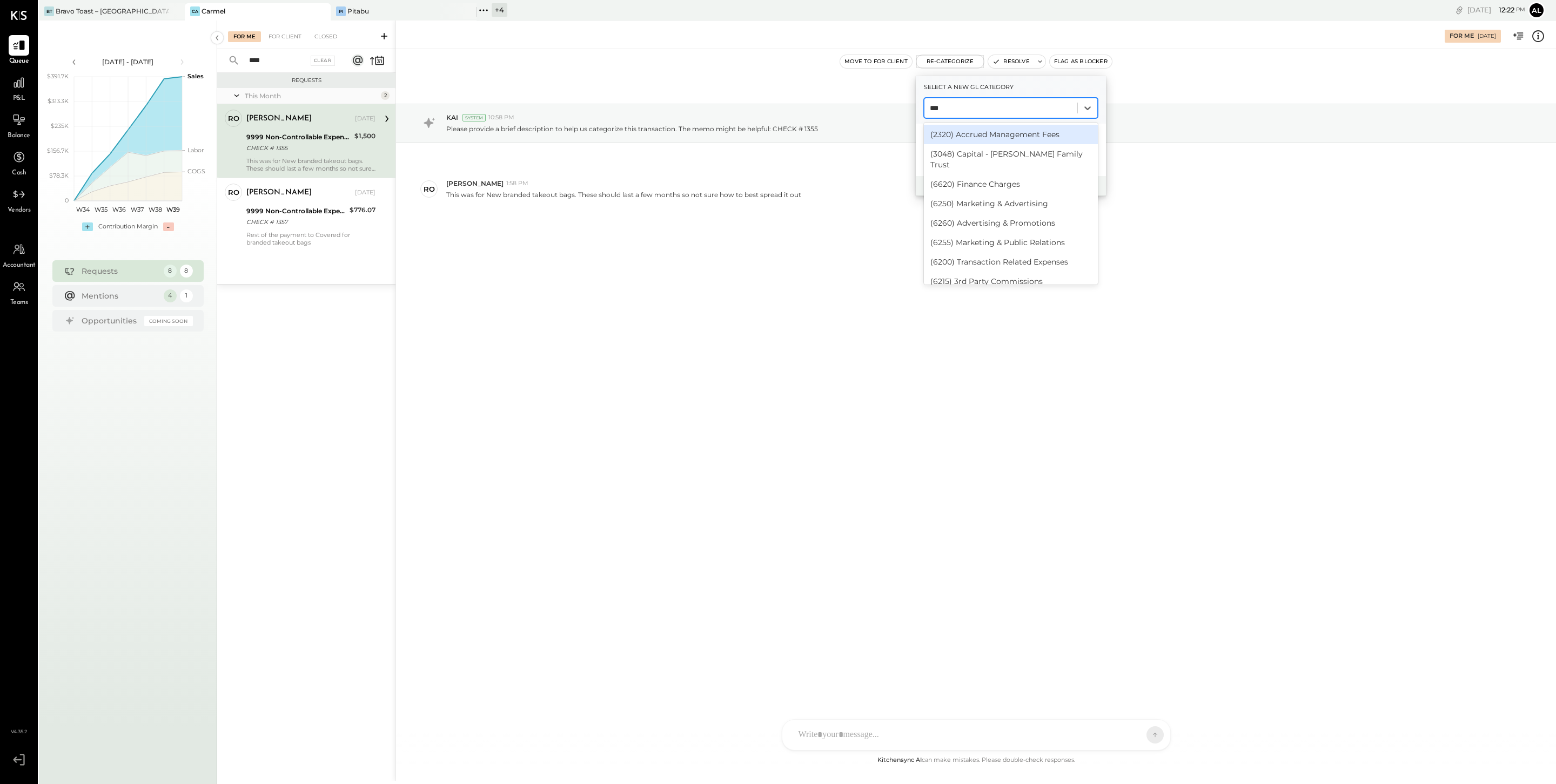
type input "****"
click at [1027, 134] on div "(6260) Advertising & Promotions" at bounding box center [1011, 135] width 174 height 20
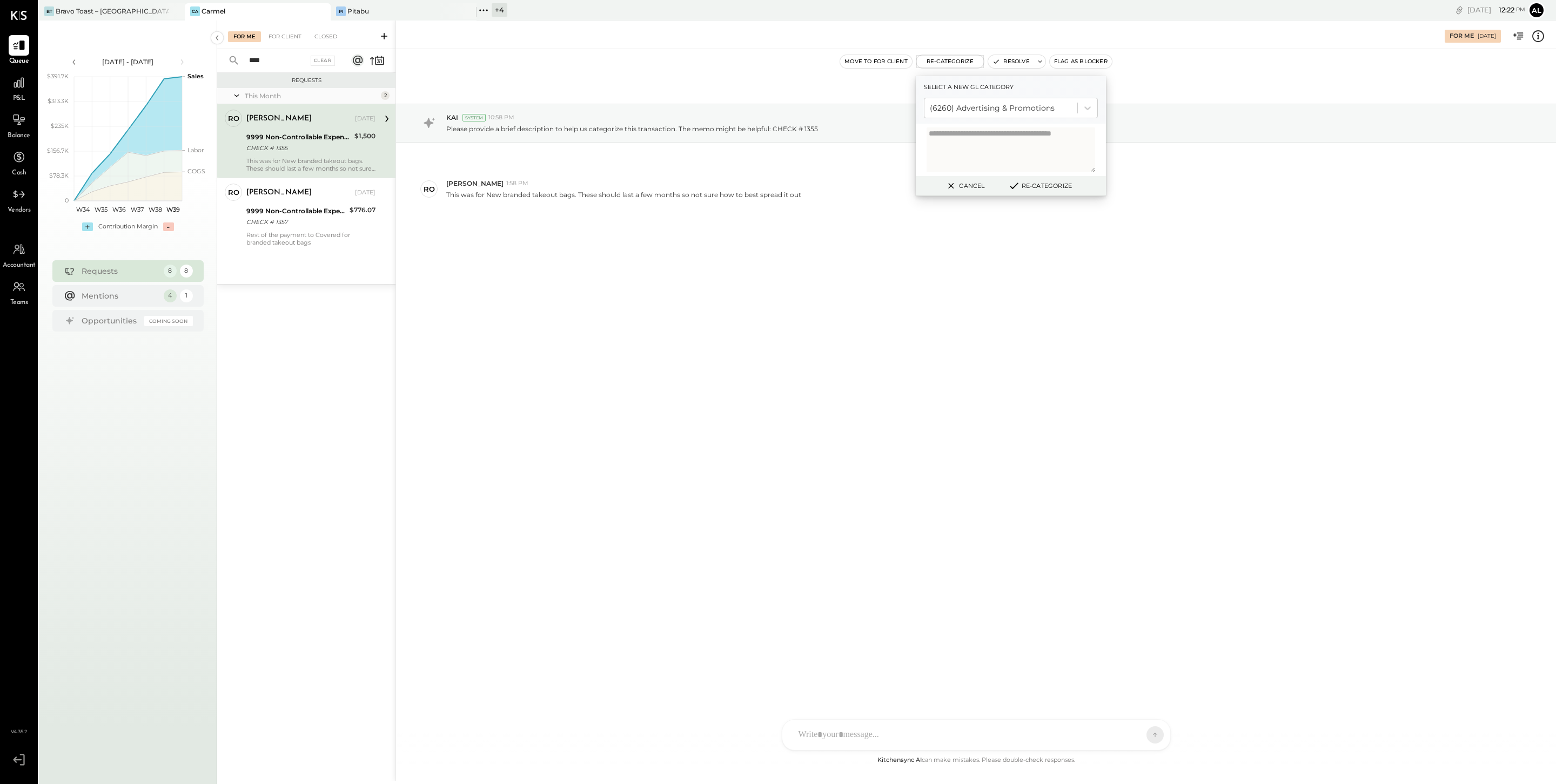
click at [1042, 189] on button "Re-Categorize" at bounding box center [1040, 185] width 71 height 13
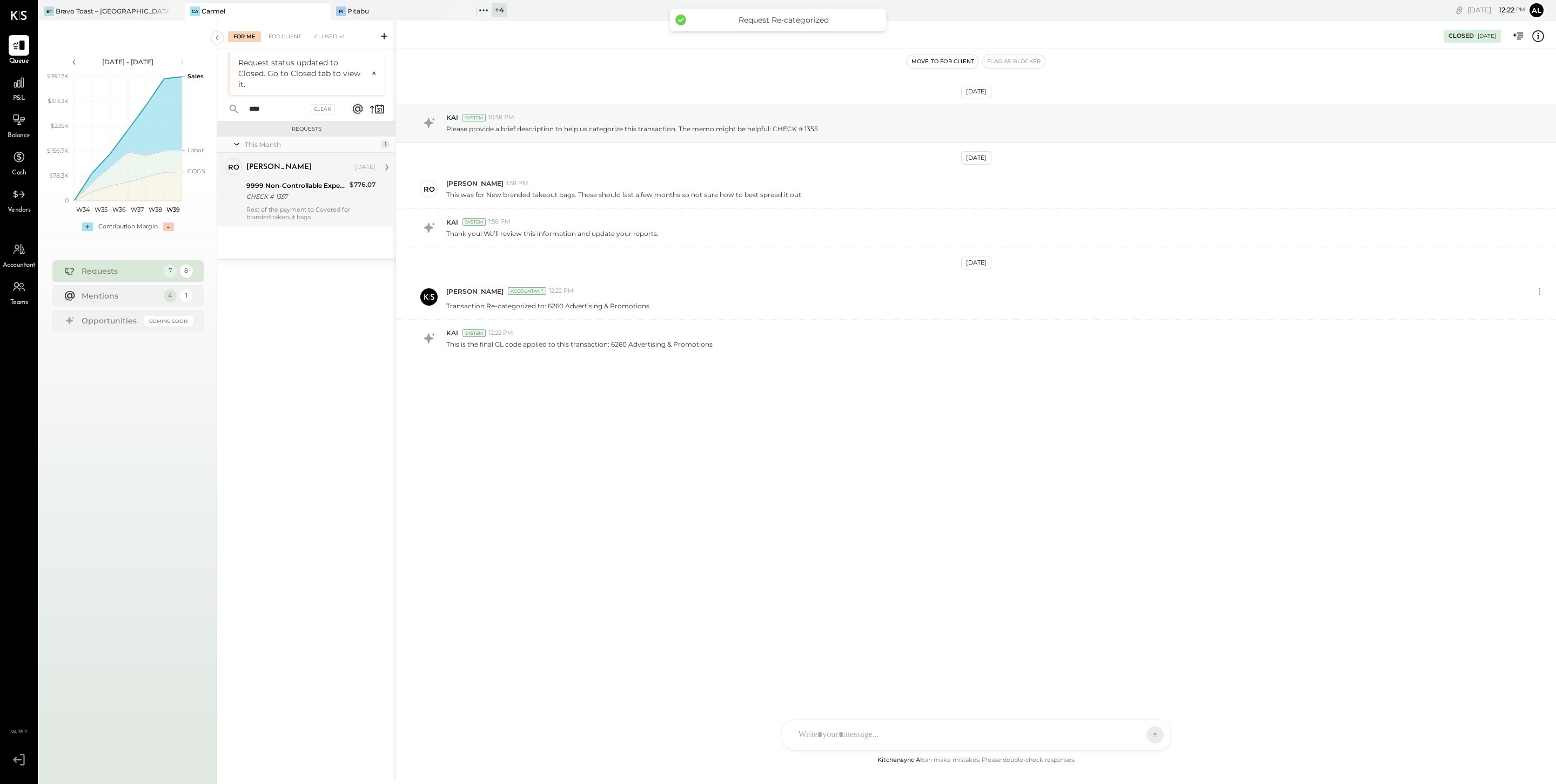
click at [305, 210] on div "Rest of the payment to Covered for branded takeout bags" at bounding box center [311, 213] width 129 height 15
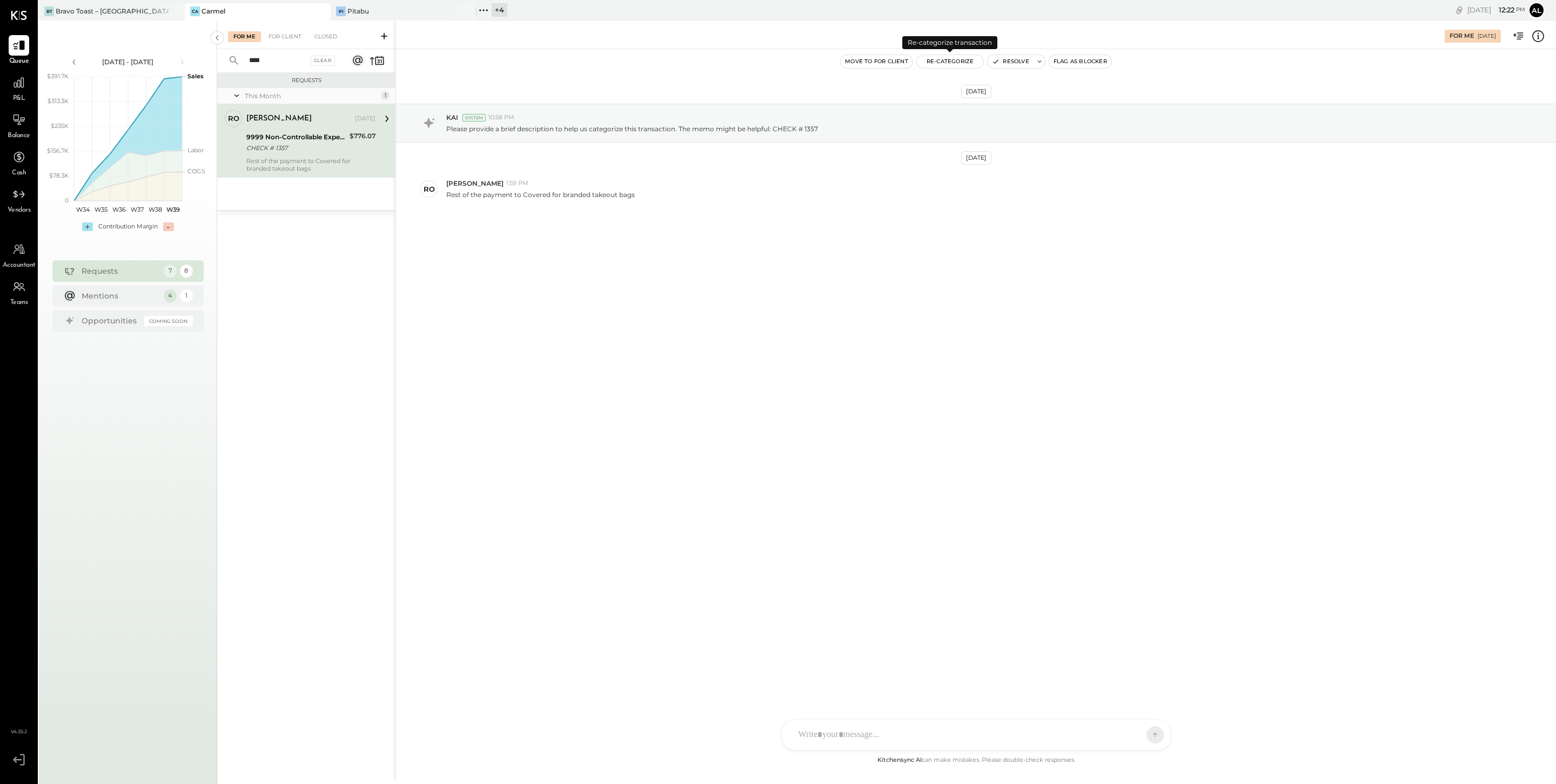
click at [939, 58] on button "Re-Categorize" at bounding box center [951, 61] width 67 height 13
click at [970, 115] on div "Select account..." at bounding box center [1000, 109] width 153 height 18
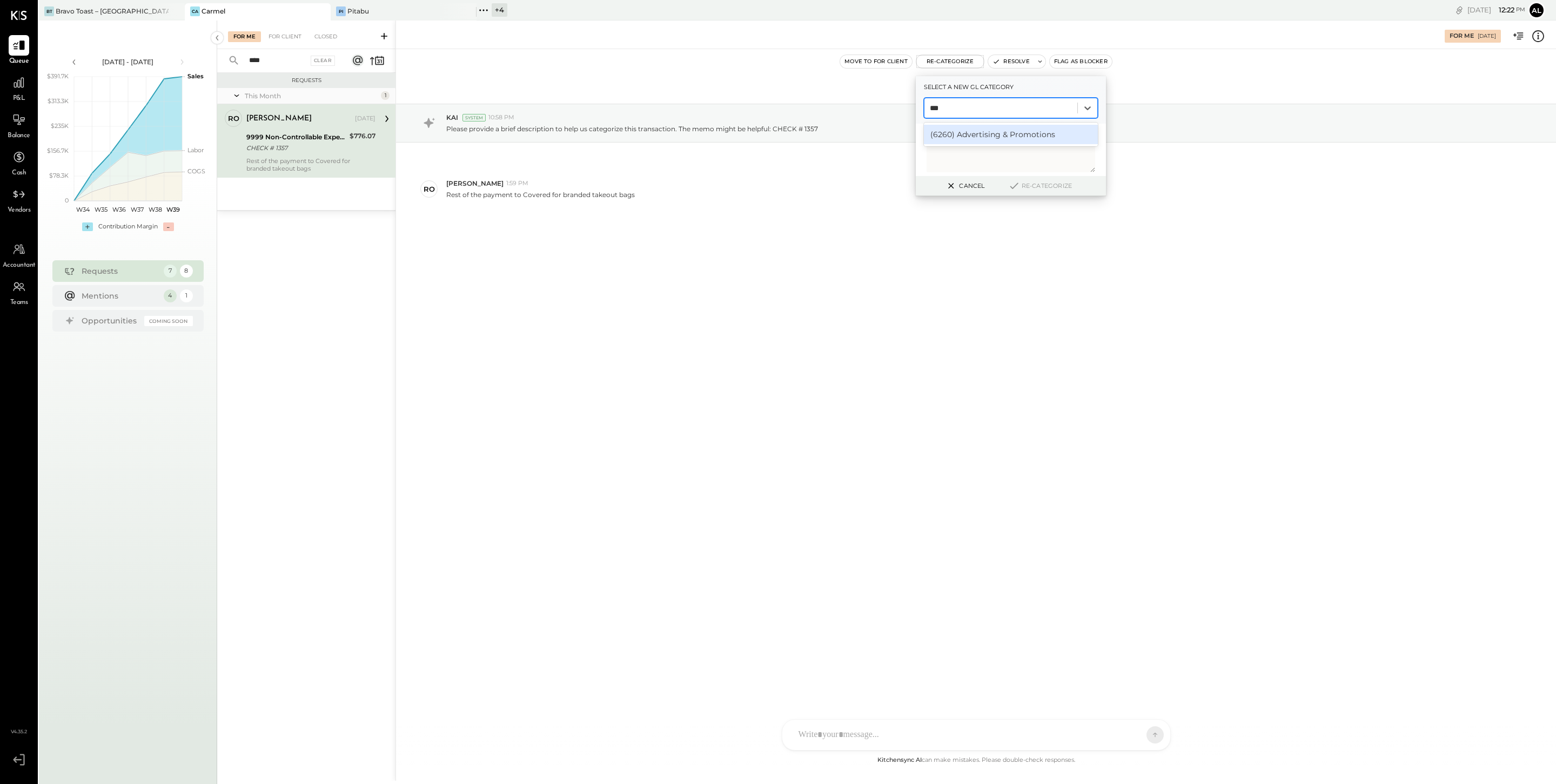
type input "****"
click at [995, 140] on div "(6260) Advertising & Promotions" at bounding box center [1011, 135] width 174 height 20
click at [1037, 189] on button "Re-Categorize" at bounding box center [1040, 185] width 71 height 13
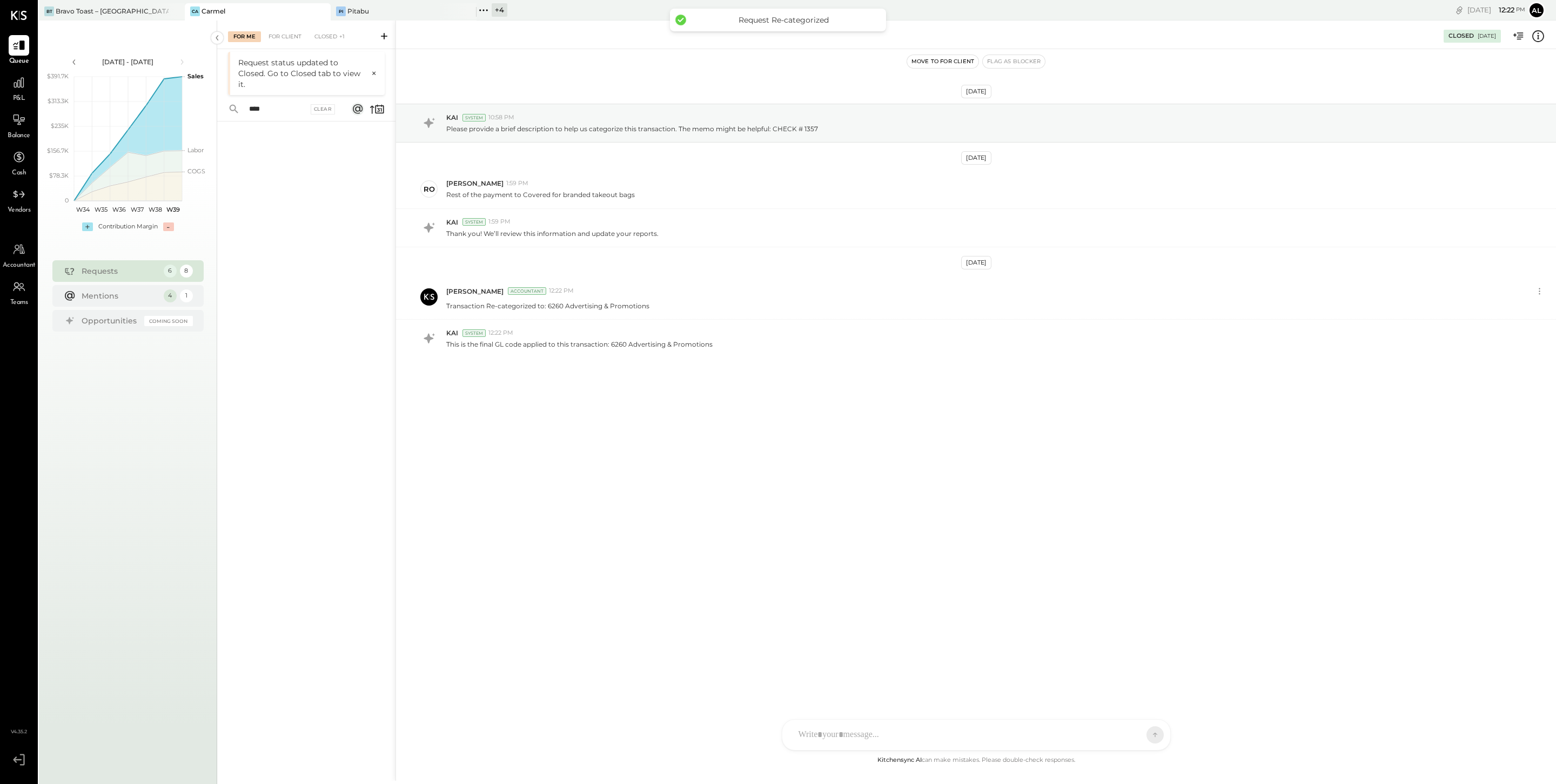
click at [377, 66] on div "Request status updated to Closed. Go to Closed tab to view it. ×" at bounding box center [306, 73] width 156 height 43
click at [376, 71] on button "×" at bounding box center [371, 73] width 11 height 10
click at [279, 65] on input "****" at bounding box center [275, 61] width 66 height 18
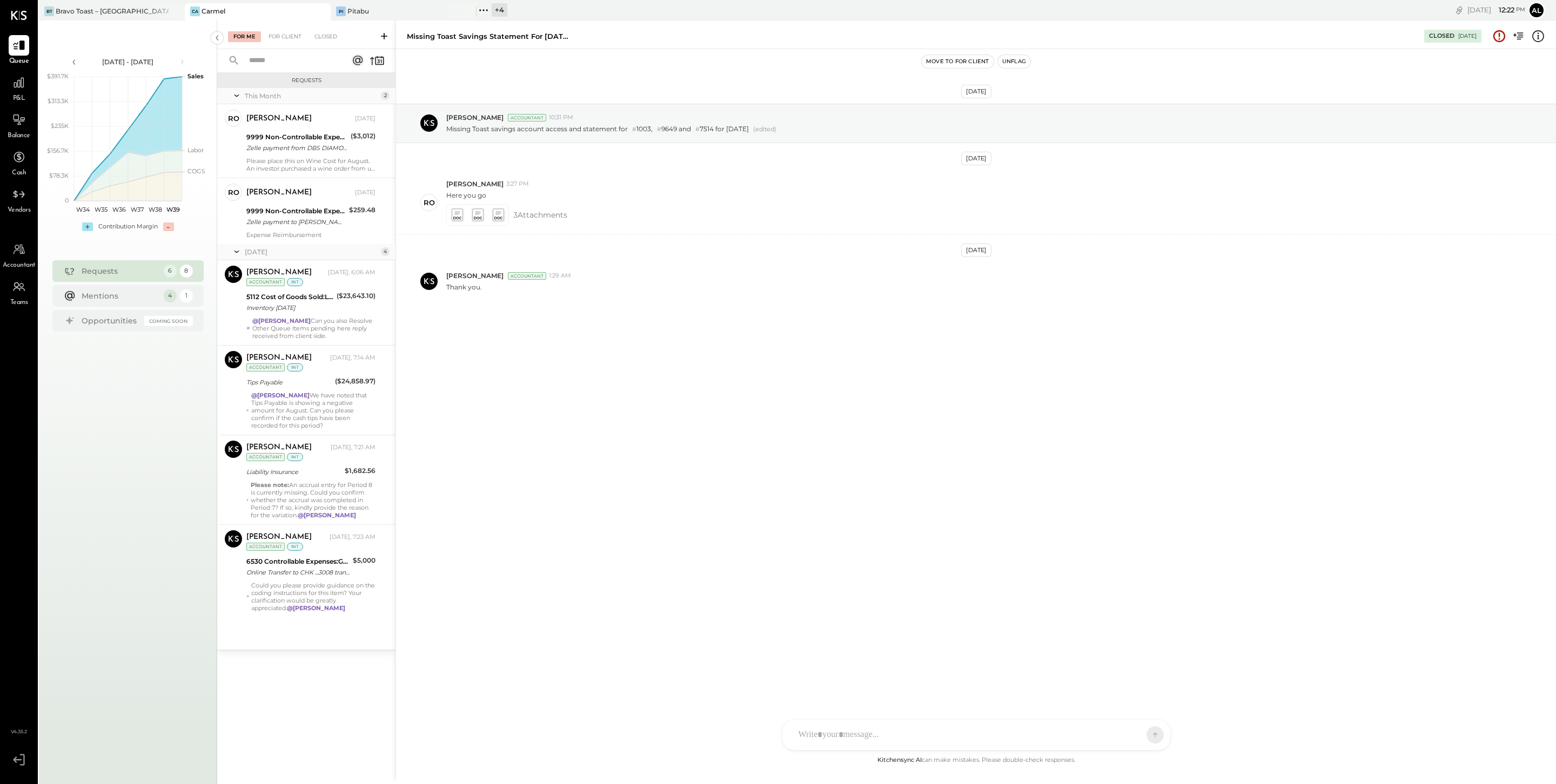
click at [332, 27] on div "For Me For Client Closed" at bounding box center [306, 34] width 178 height 28
click at [328, 32] on div "Closed" at bounding box center [326, 36] width 33 height 11
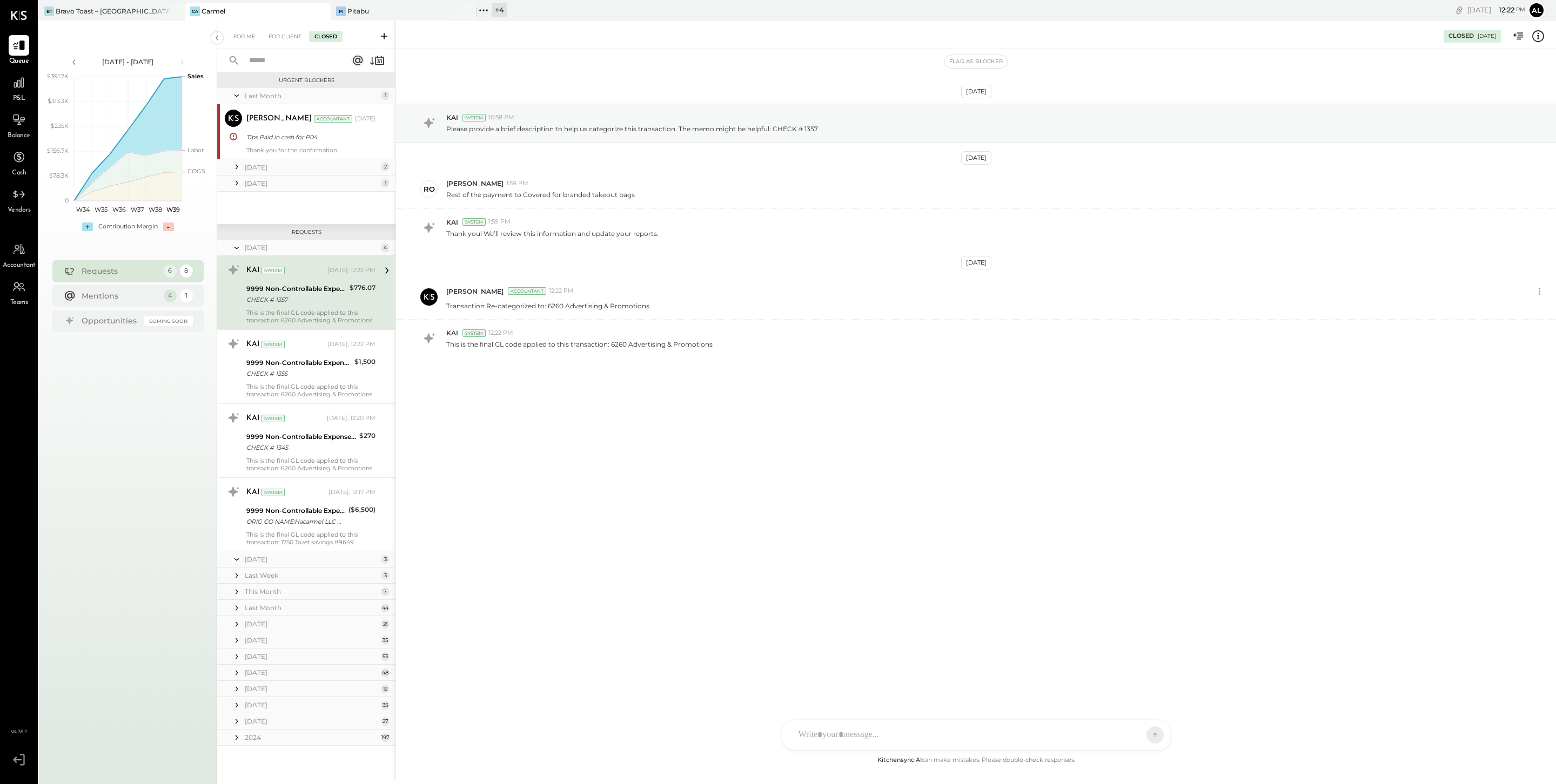
click at [305, 63] on input "text" at bounding box center [291, 61] width 98 height 18
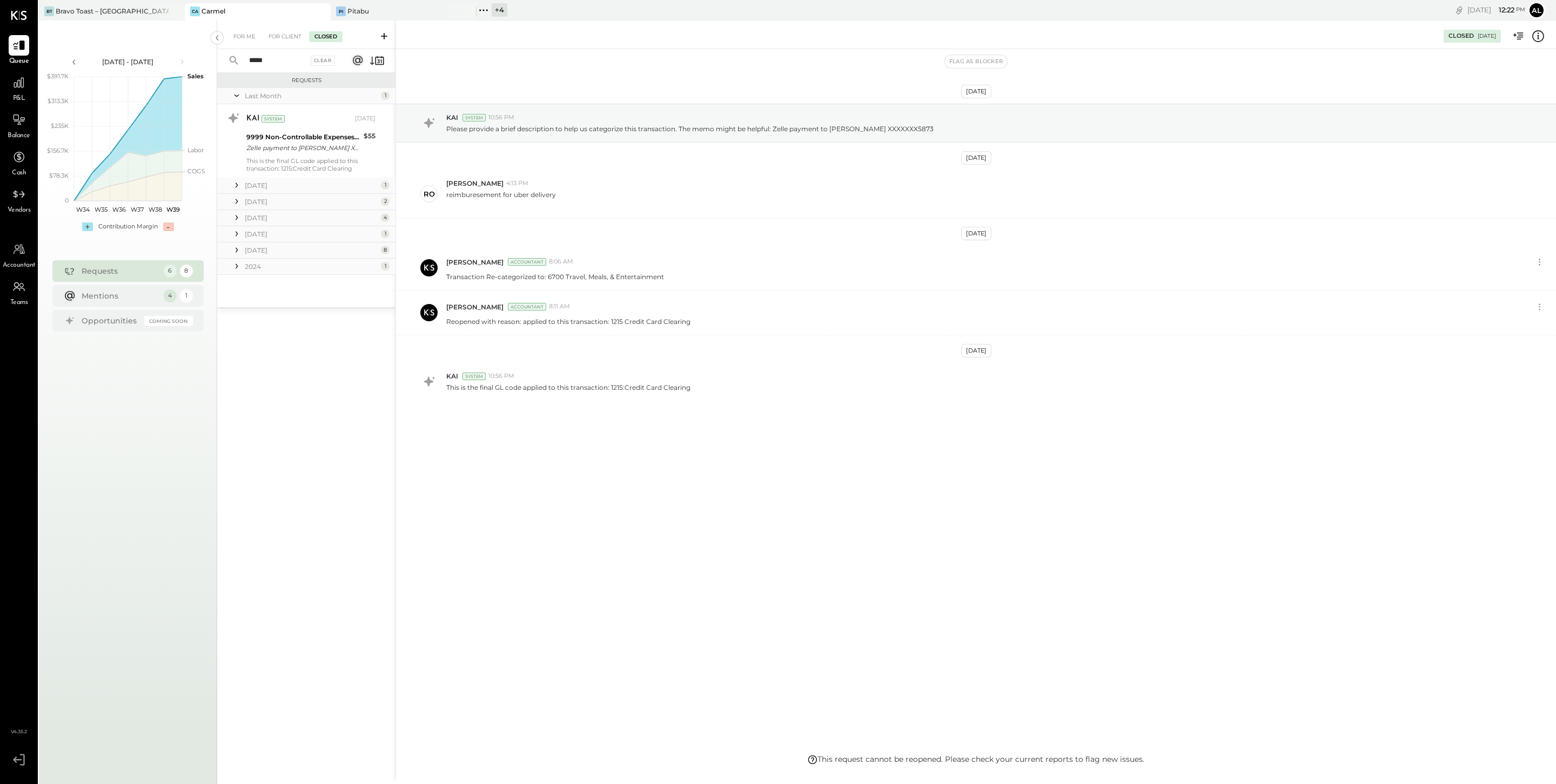
click at [239, 267] on icon at bounding box center [236, 266] width 11 height 11
click at [236, 253] on icon at bounding box center [236, 249] width 11 height 11
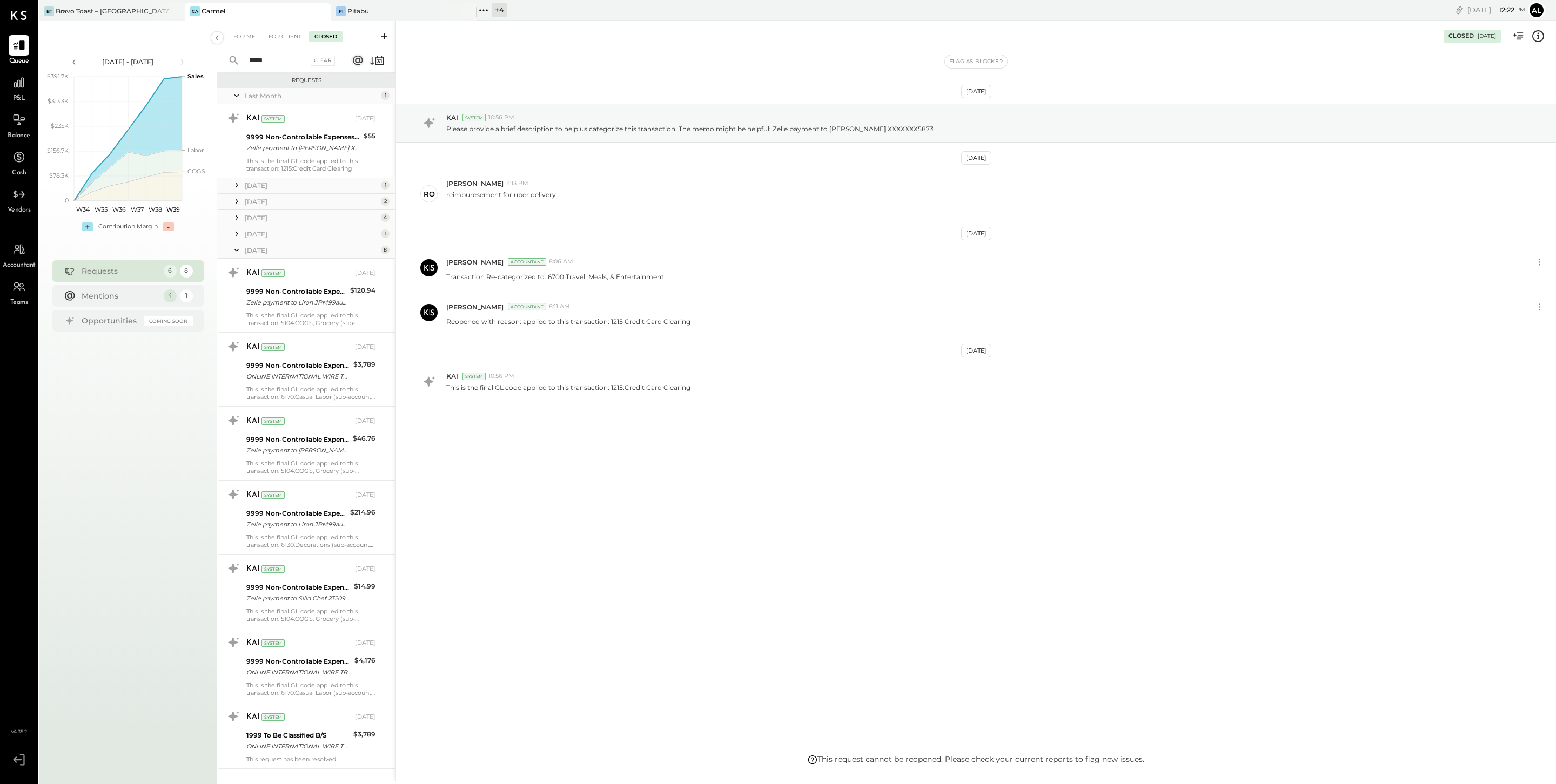
click at [234, 240] on div at bounding box center [236, 234] width 11 height 14
click at [234, 222] on icon at bounding box center [236, 217] width 11 height 11
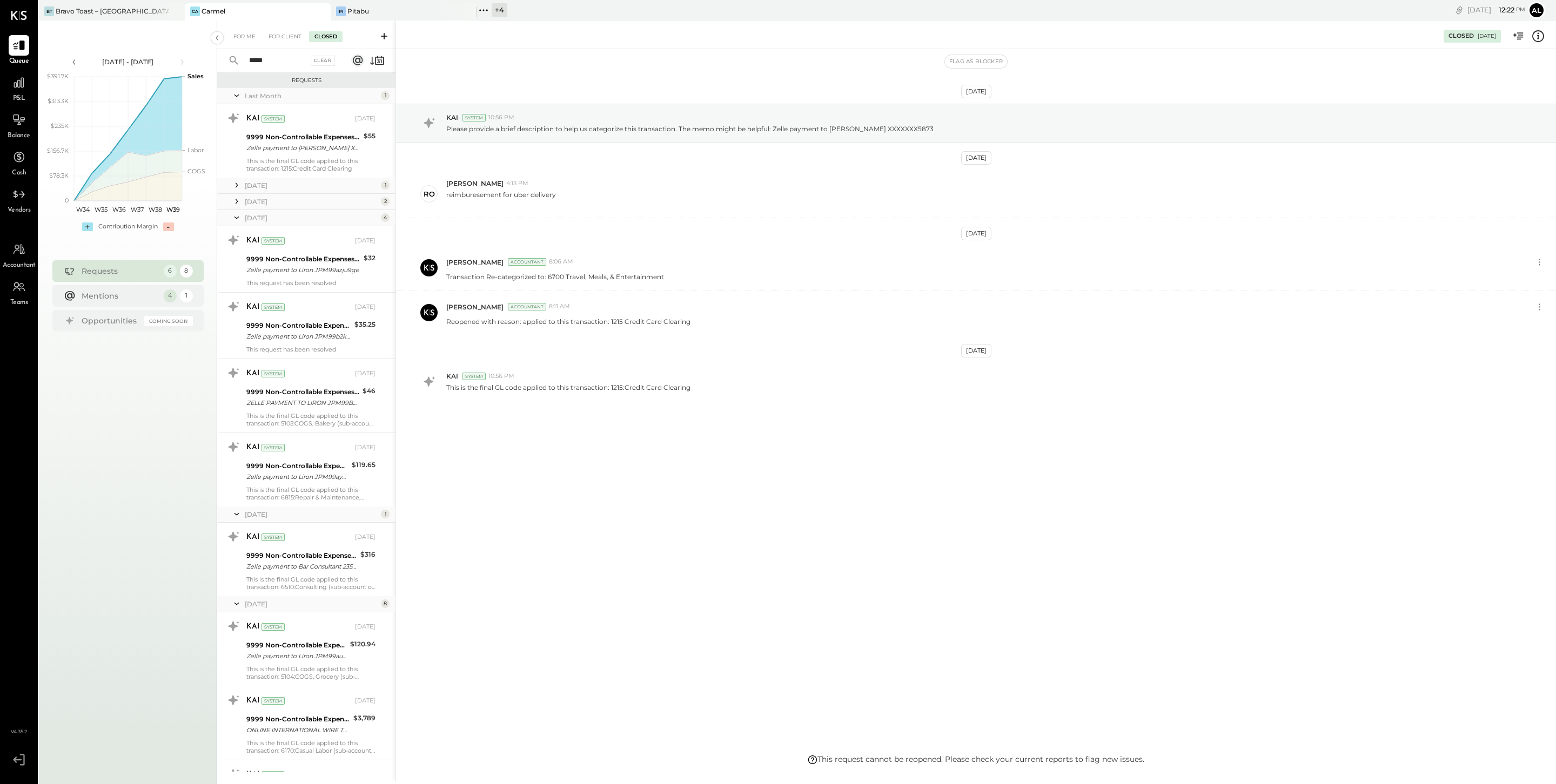
click at [235, 205] on icon at bounding box center [236, 201] width 11 height 11
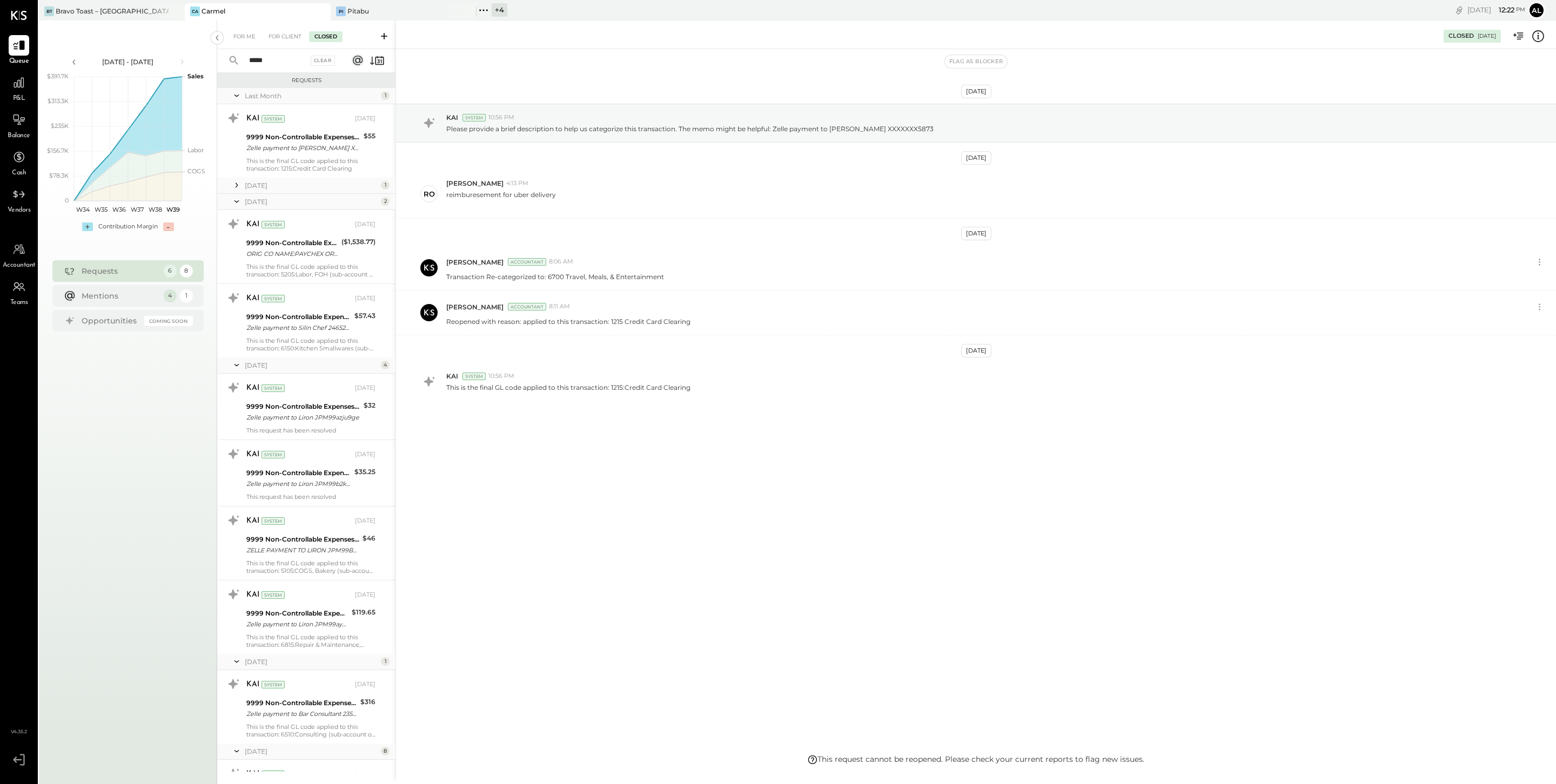
click at [235, 184] on icon at bounding box center [236, 185] width 11 height 11
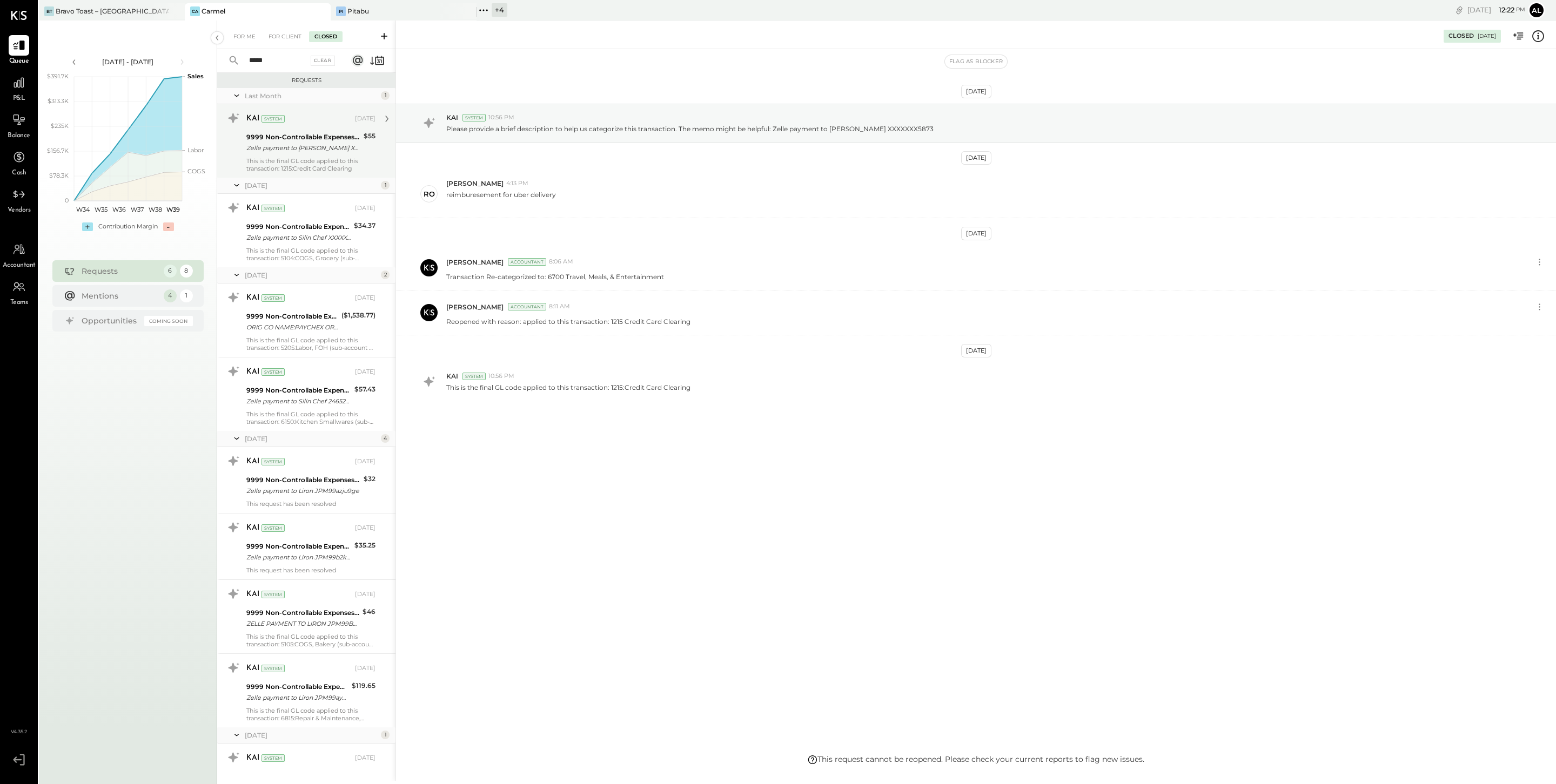
click at [308, 157] on div "This is the final GL code applied to this transaction: 1215:Credit Card Clearing" at bounding box center [311, 164] width 129 height 15
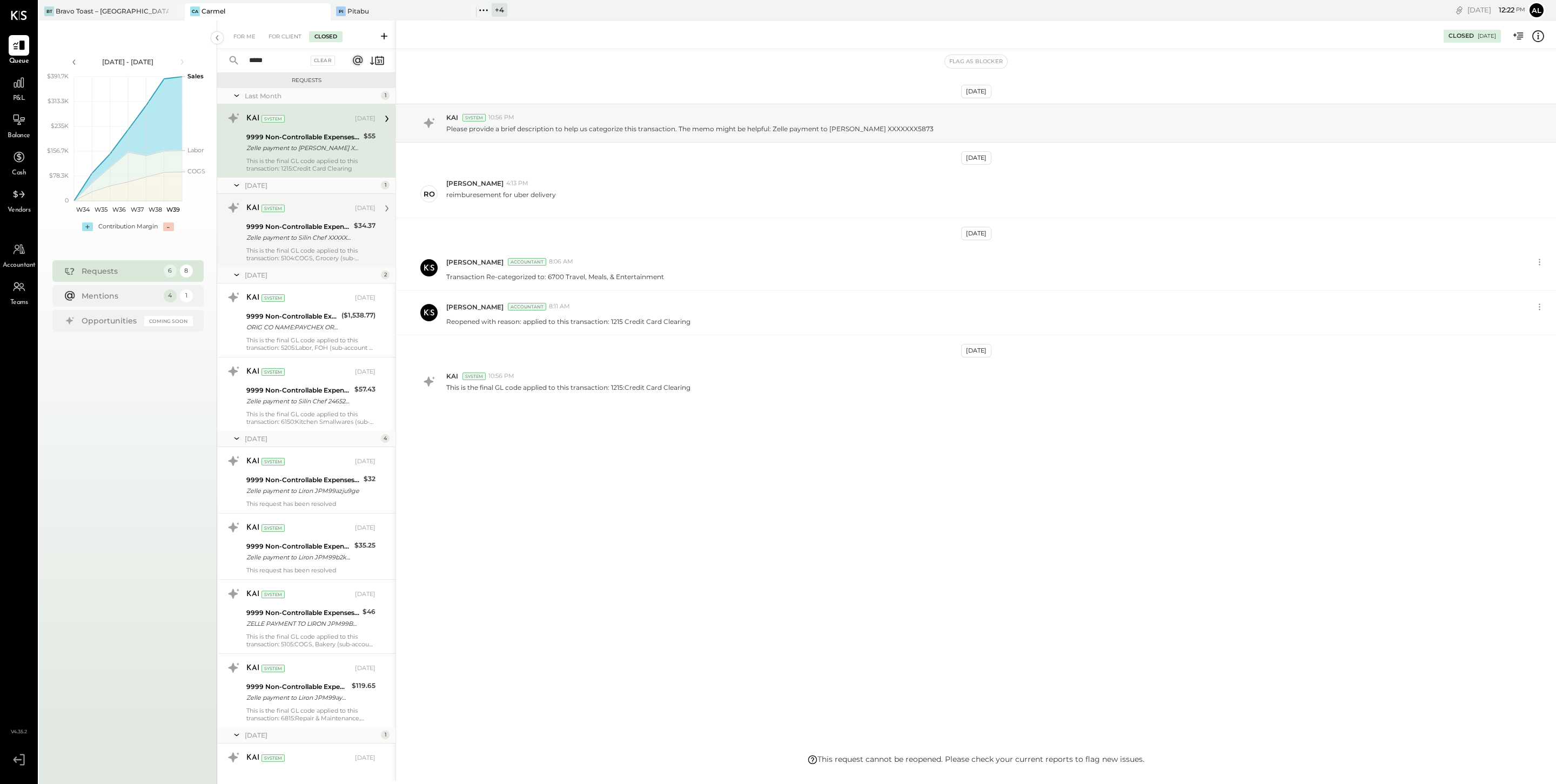
click at [298, 223] on div "9999 Non-Controllable Expenses:Other Income and Expenses:To Be Classified" at bounding box center [298, 227] width 105 height 11
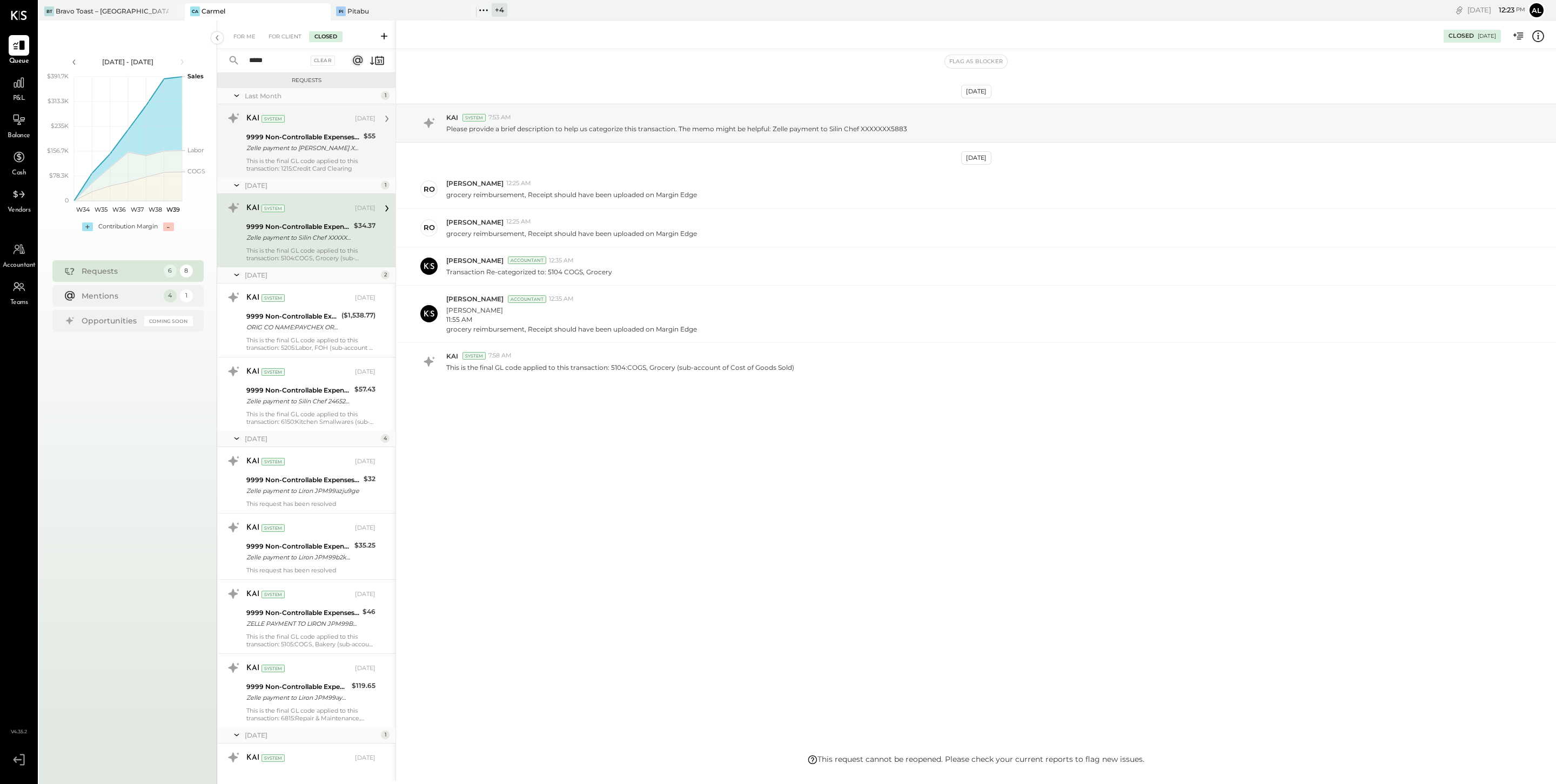
click at [276, 58] on input "*****" at bounding box center [275, 61] width 66 height 18
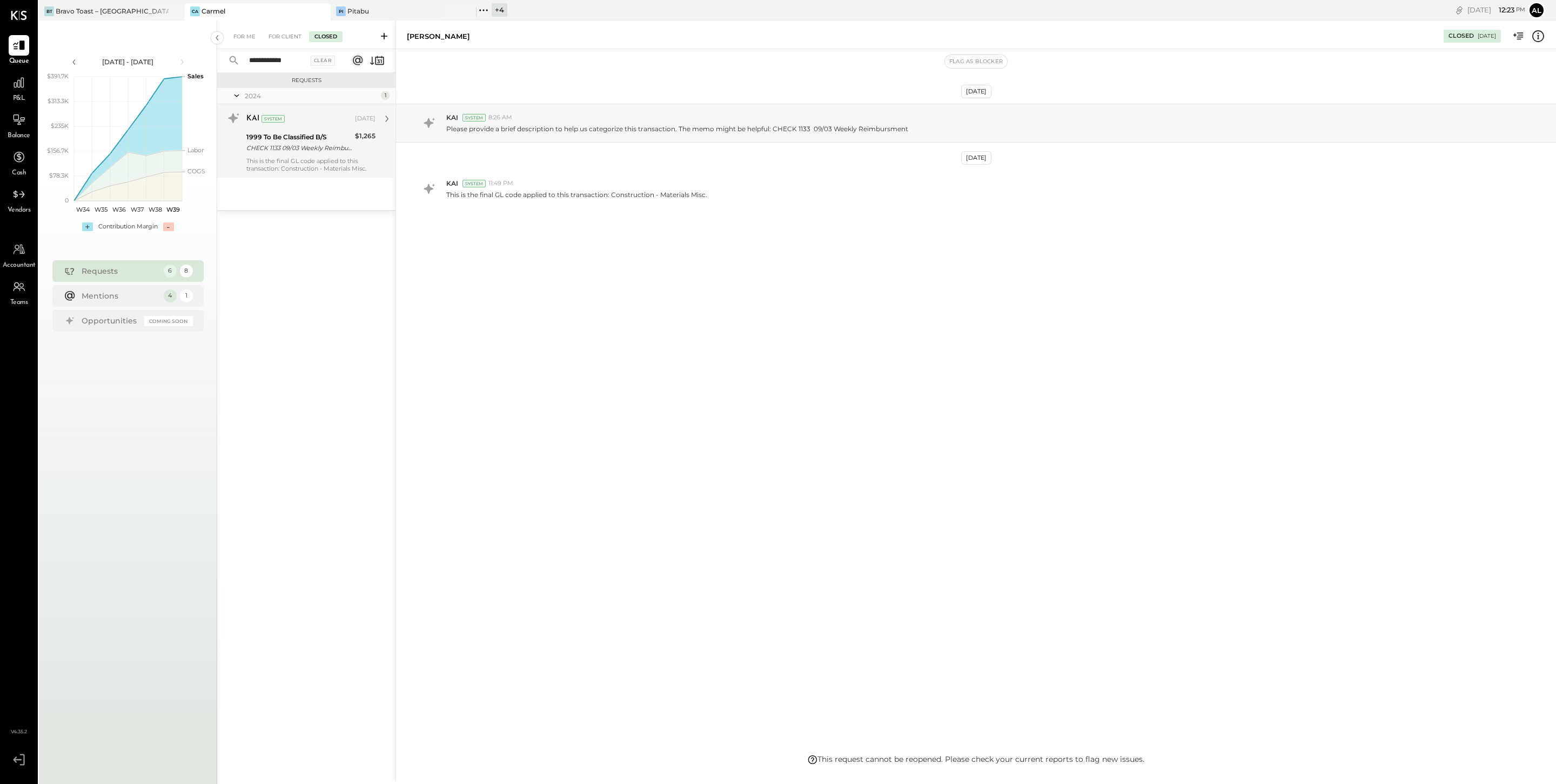
type input "**********"
click at [293, 143] on div "CHECK 1133 09/03 Weekly Reimbursment" at bounding box center [299, 148] width 106 height 11
click at [248, 34] on div "For Me" at bounding box center [245, 36] width 33 height 11
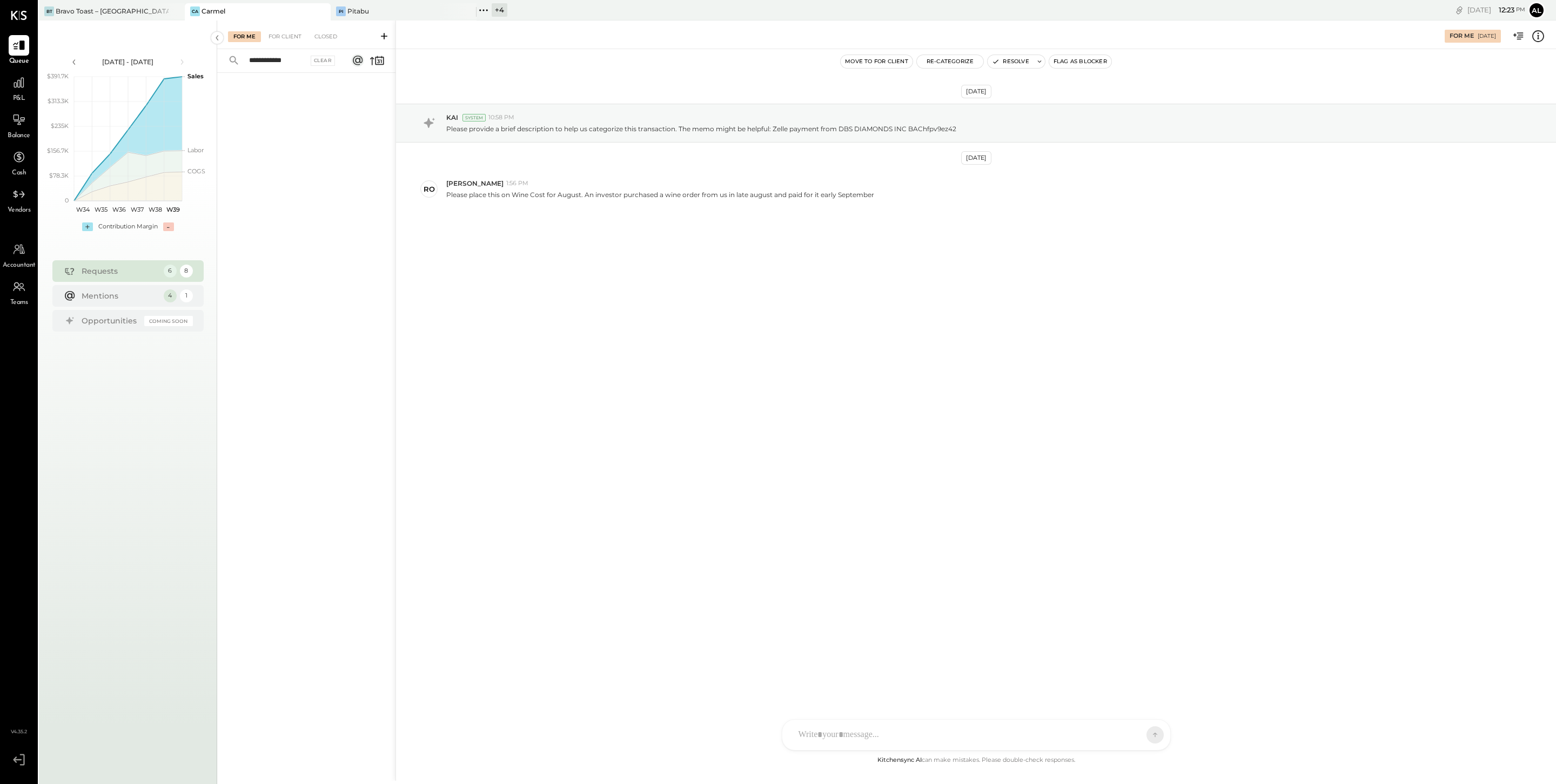
click at [294, 60] on input "**********" at bounding box center [275, 61] width 66 height 18
